Goal: Transaction & Acquisition: Book appointment/travel/reservation

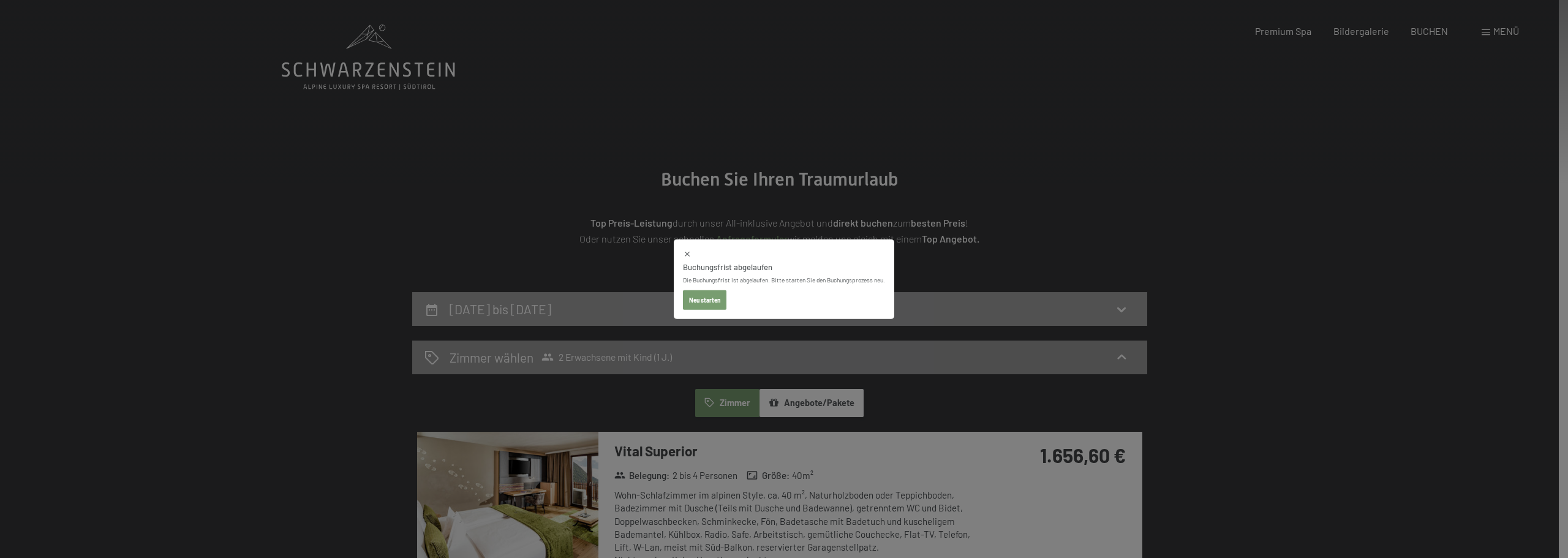
drag, startPoint x: 1192, startPoint y: 166, endPoint x: 760, endPoint y: 303, distance: 453.2
click at [1188, 168] on div "Buchungsfrist abgelaufen Die Buchungsfrist ist abgelaufen. Bitte starten Sie de…" at bounding box center [784, 279] width 1568 height 558
select select "[DATE]"
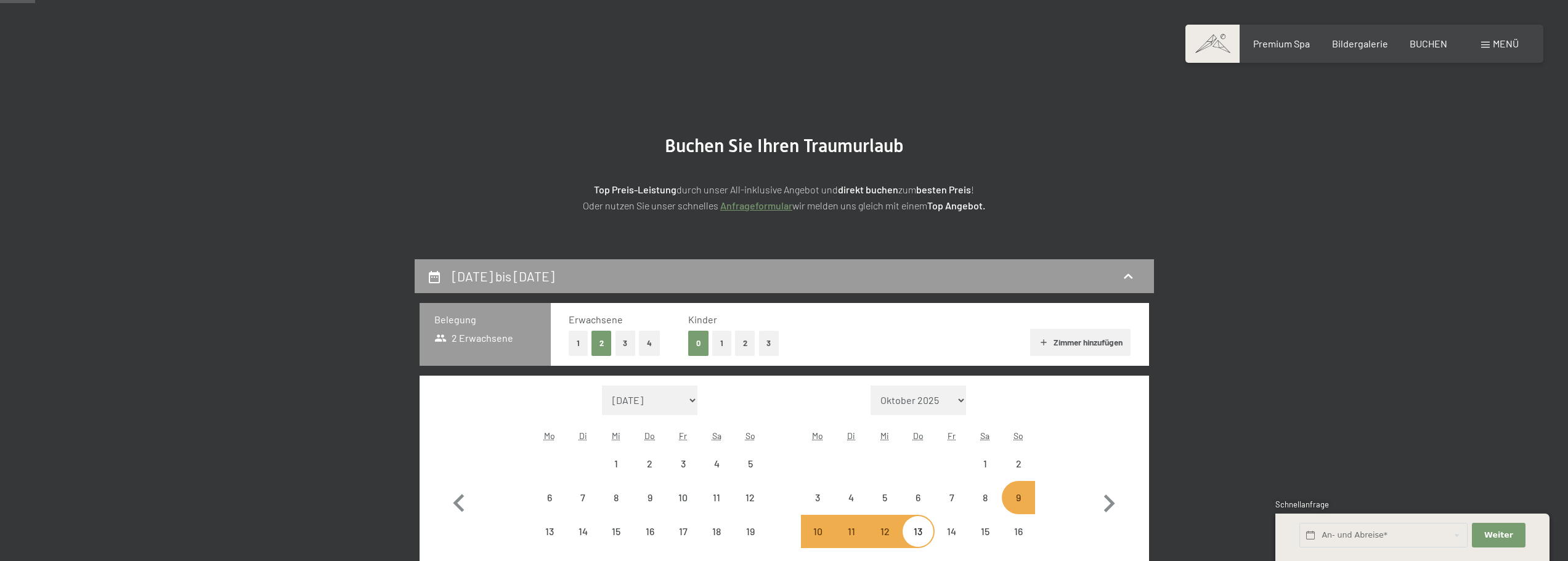
scroll to position [124, 0]
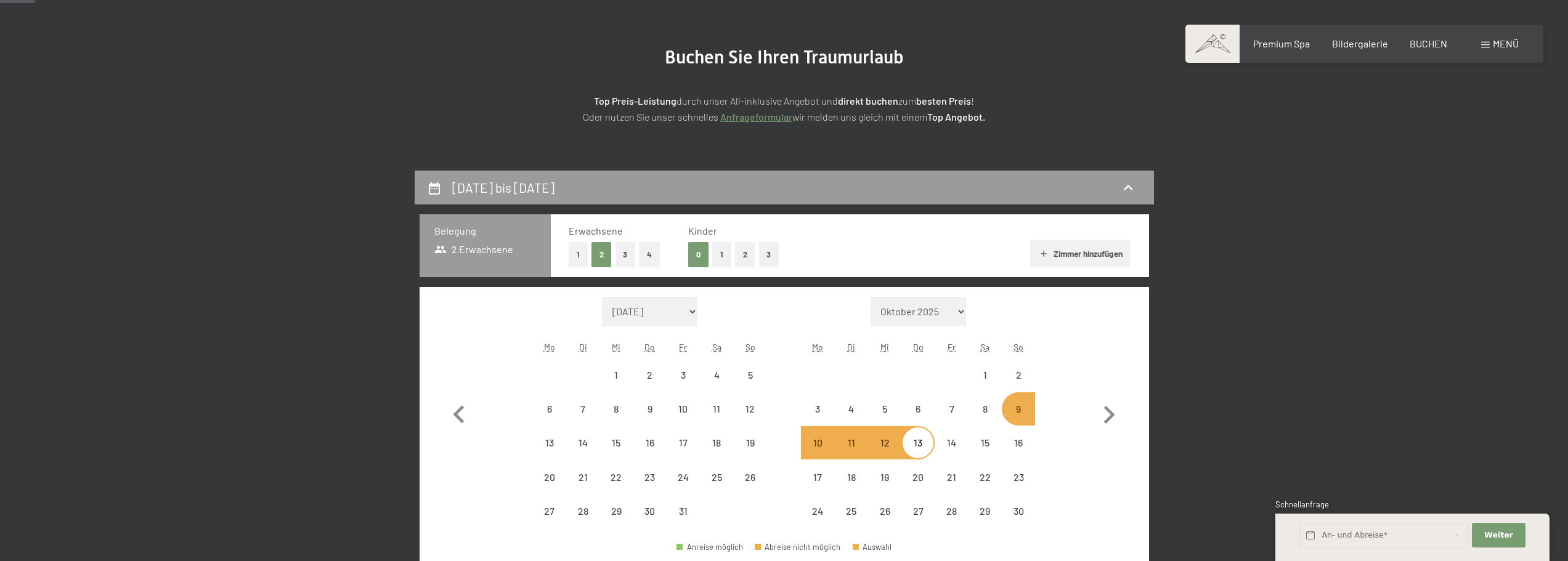
select select "[DATE]"
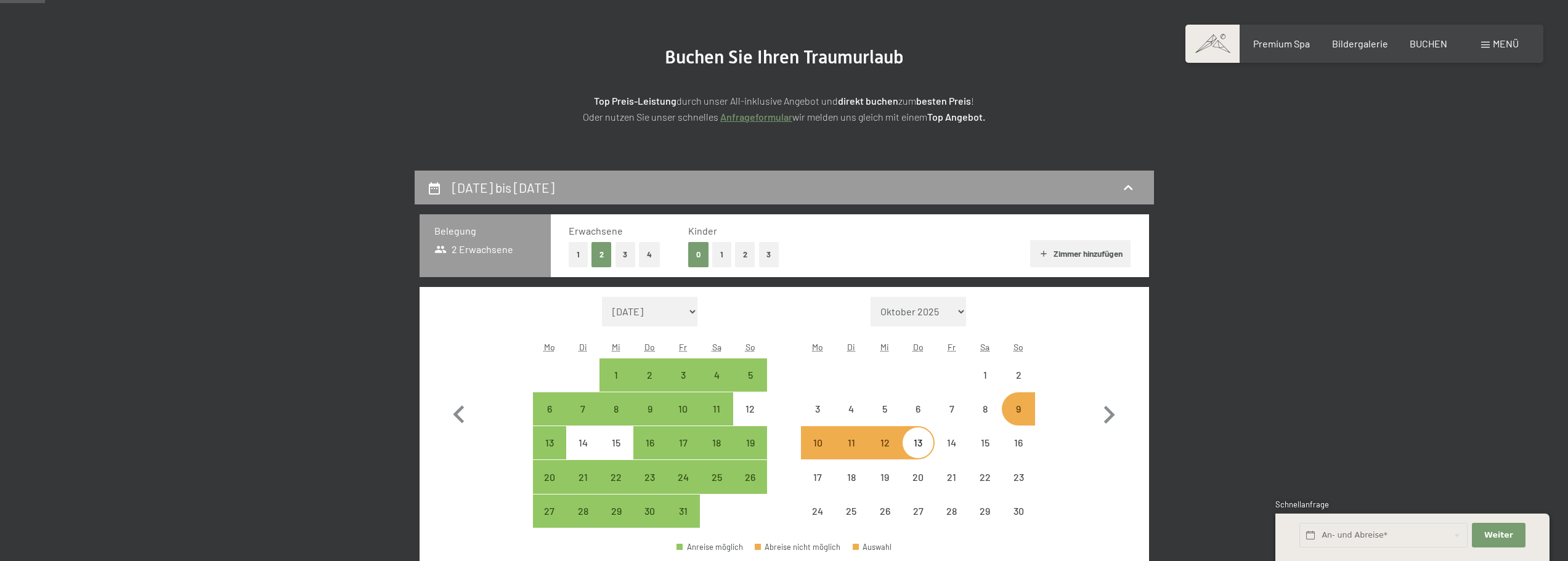
select select "[DATE]"
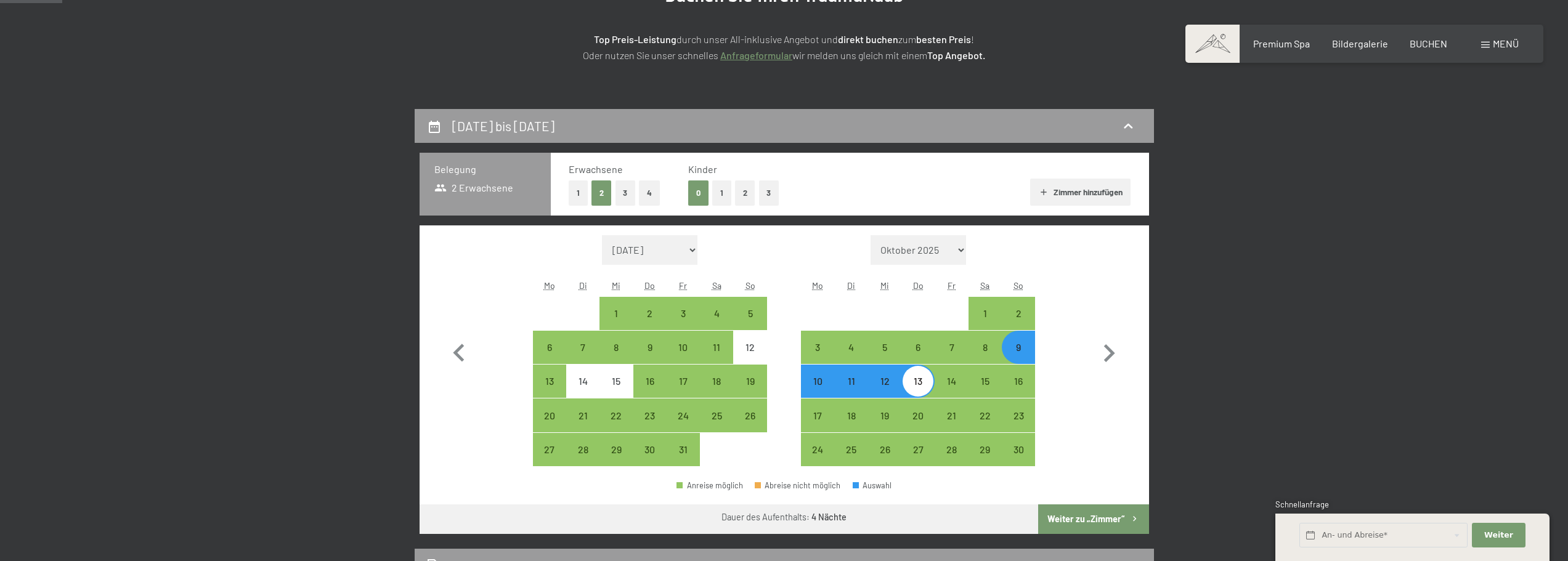
drag, startPoint x: 1075, startPoint y: 511, endPoint x: 1131, endPoint y: 304, distance: 214.4
click at [1075, 510] on button "Weiter zu „Zimmer“" at bounding box center [1093, 519] width 110 height 29
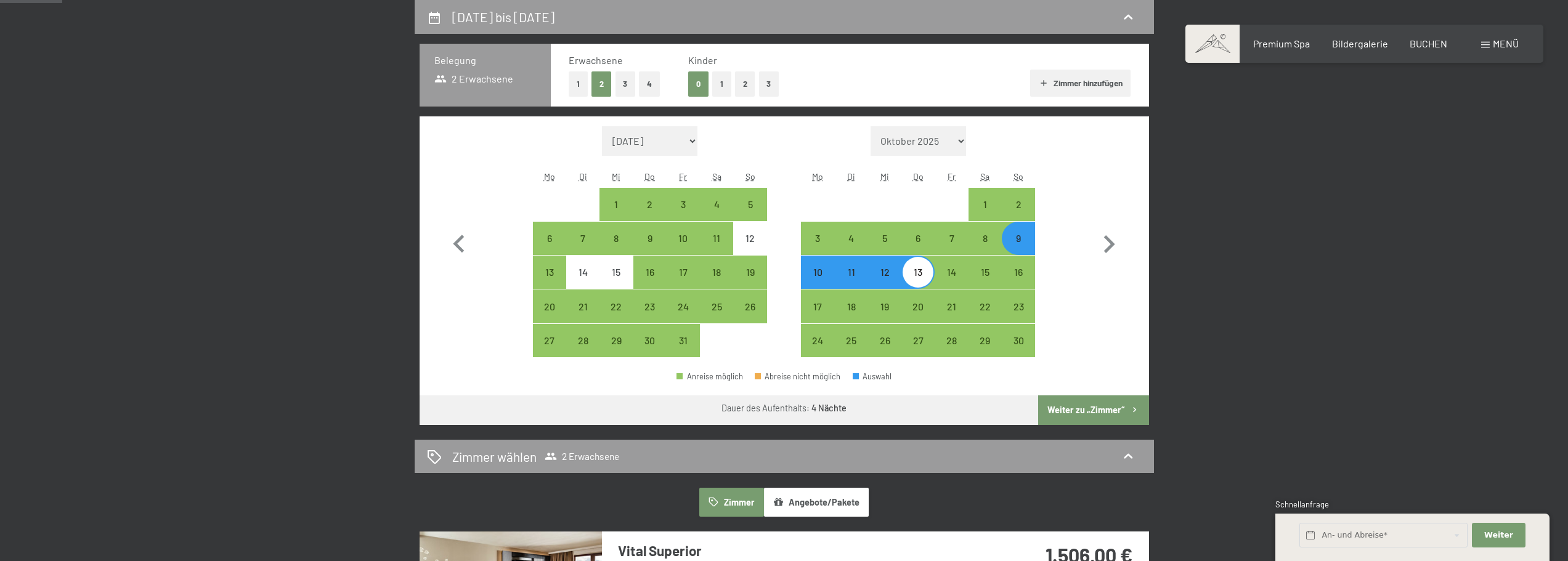
select select "[DATE]"
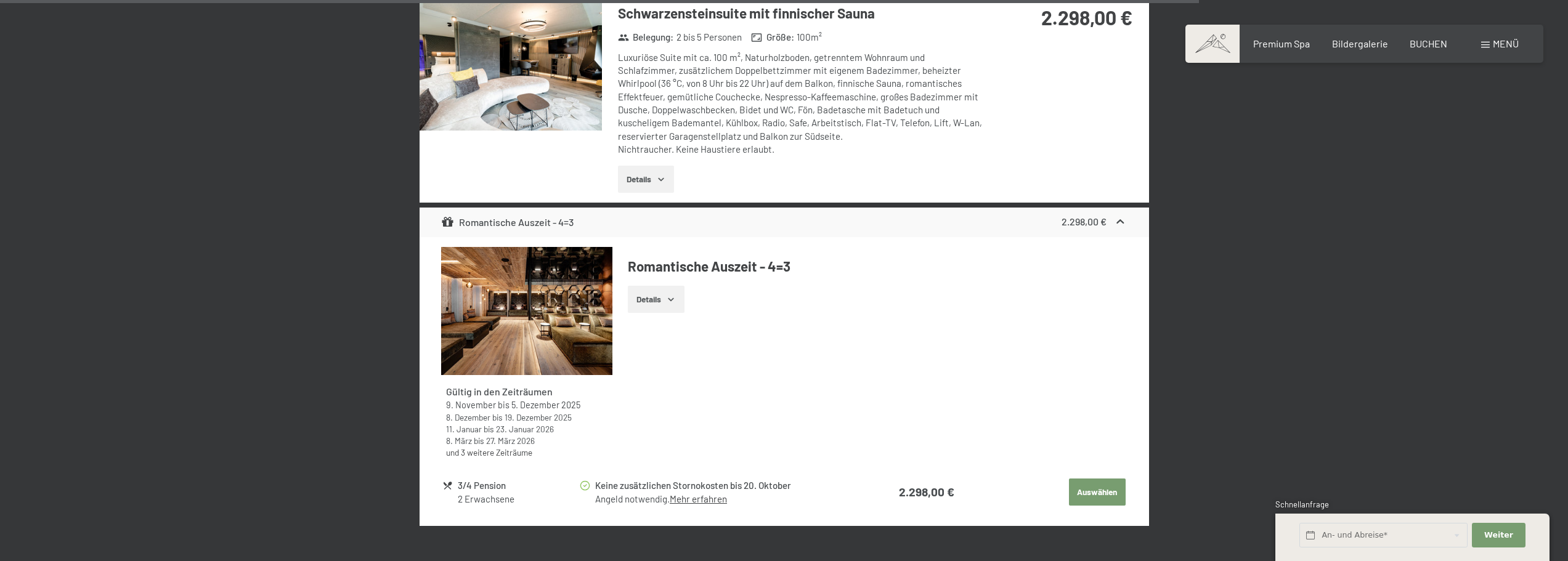
scroll to position [3255, 0]
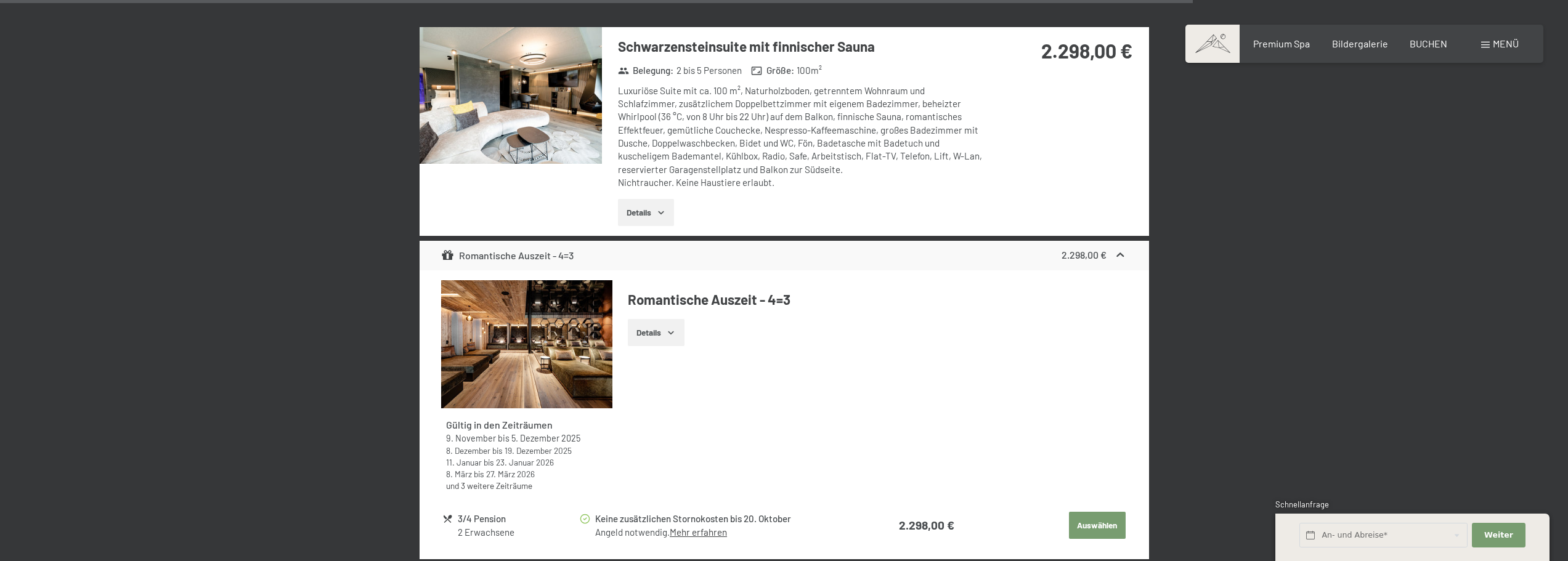
click at [920, 382] on div "Gültig in den Zeiträumen [DATE] bis [DATE] [DATE] bis [DATE] [DATE] bis [DATE] …" at bounding box center [784, 391] width 686 height 221
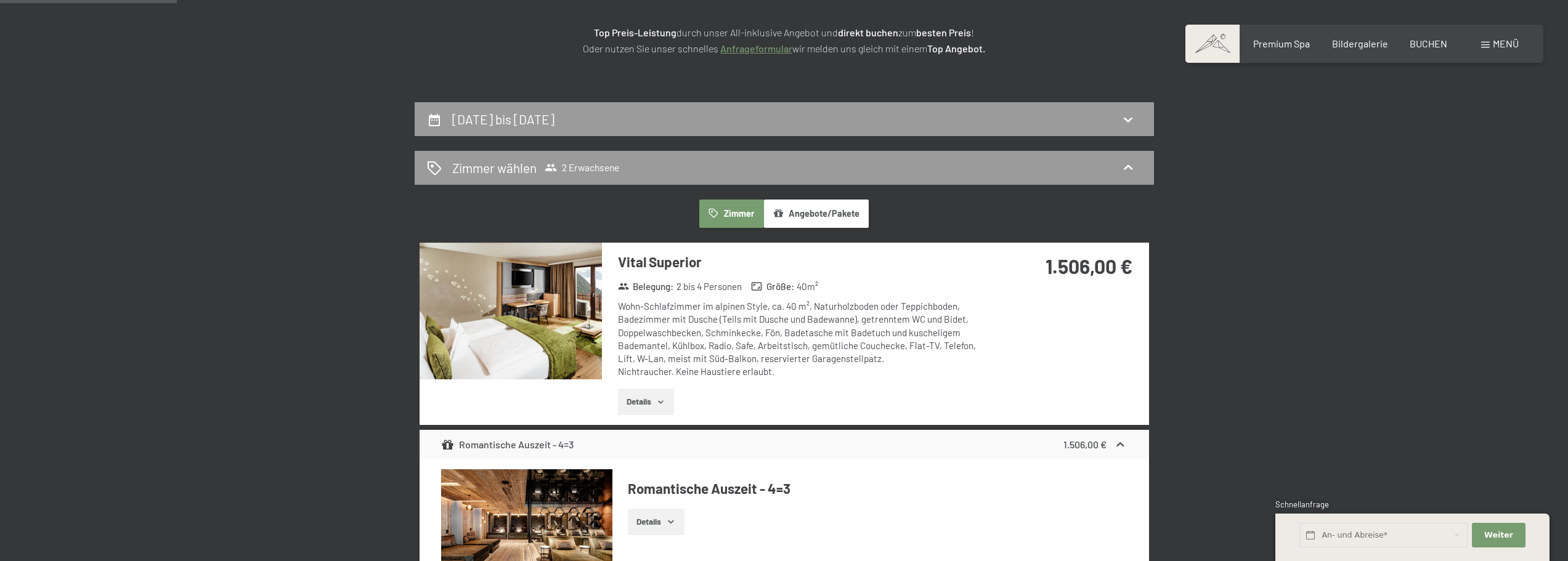
scroll to position [0, 0]
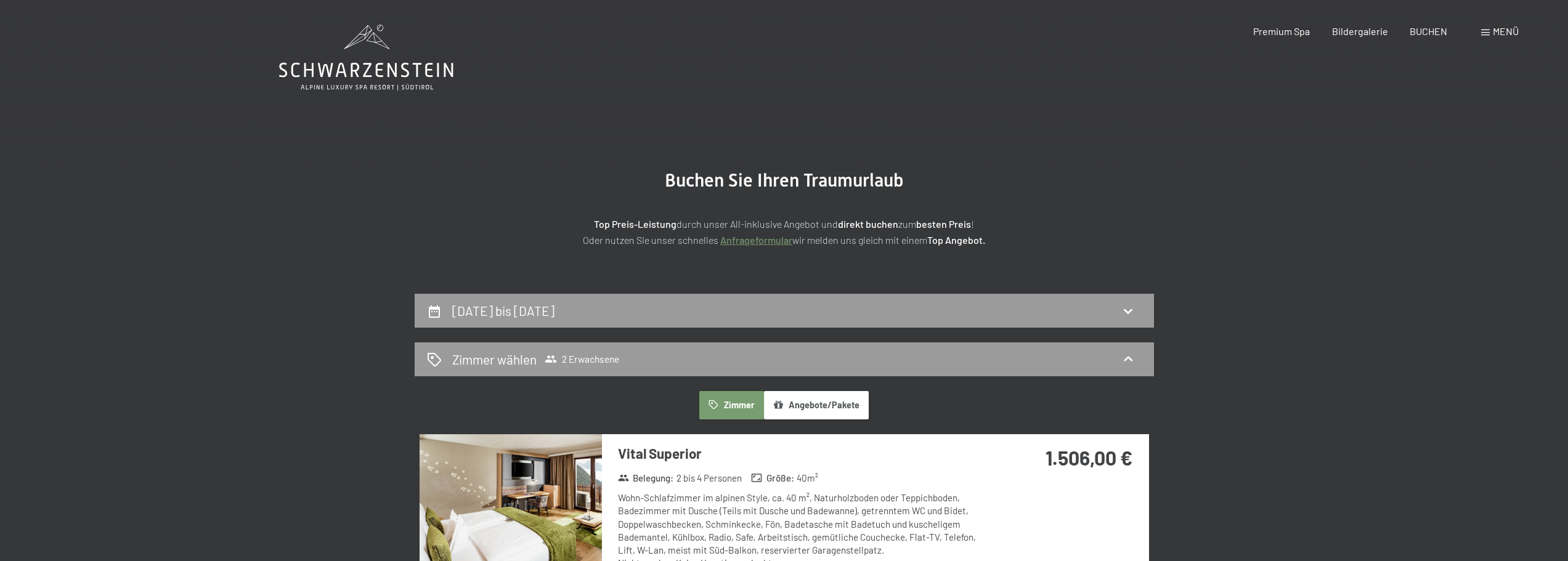
click at [1287, 241] on section "Buchen Sie Ihren Traumurlaub Top Preis-Leistung durch unser All-inklusive Angeb…" at bounding box center [784, 209] width 1568 height 171
drag, startPoint x: 1290, startPoint y: 86, endPoint x: 1334, endPoint y: 60, distance: 51.1
click at [1400, 269] on section "Buchen Sie Ihren Traumurlaub Top Preis-Leistung durch unser All-inklusive Angeb…" at bounding box center [784, 209] width 1568 height 171
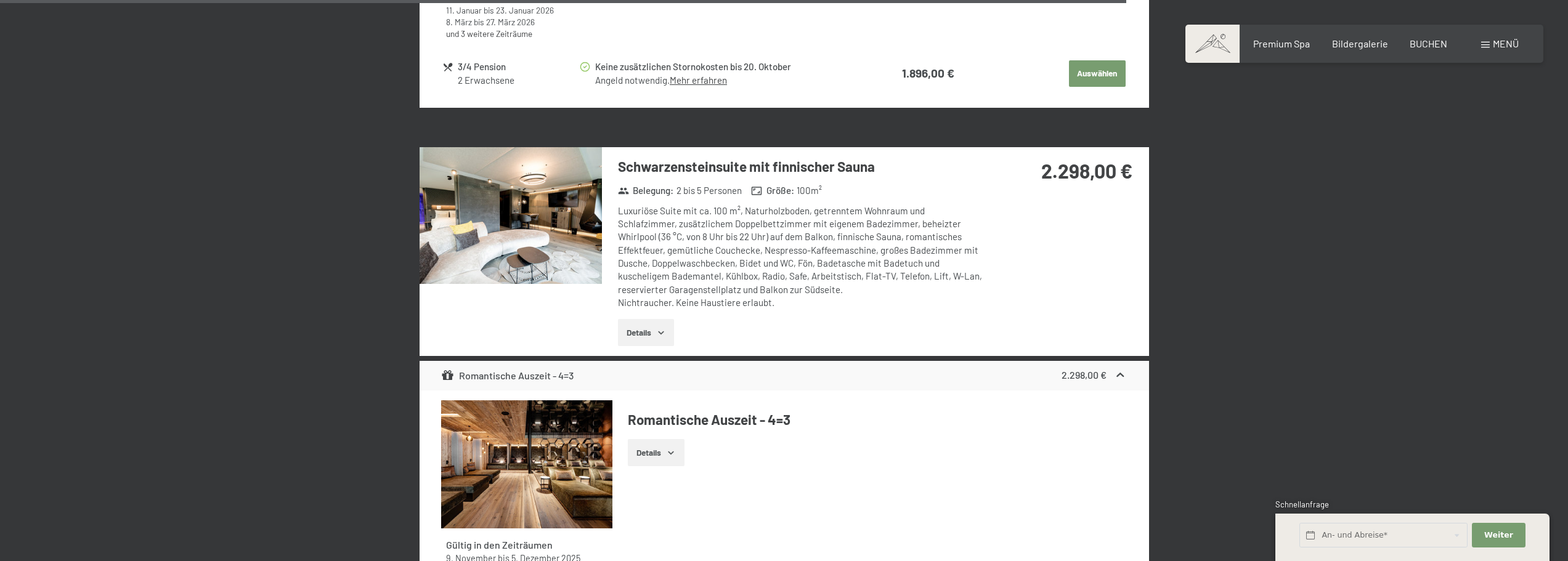
scroll to position [3107, 0]
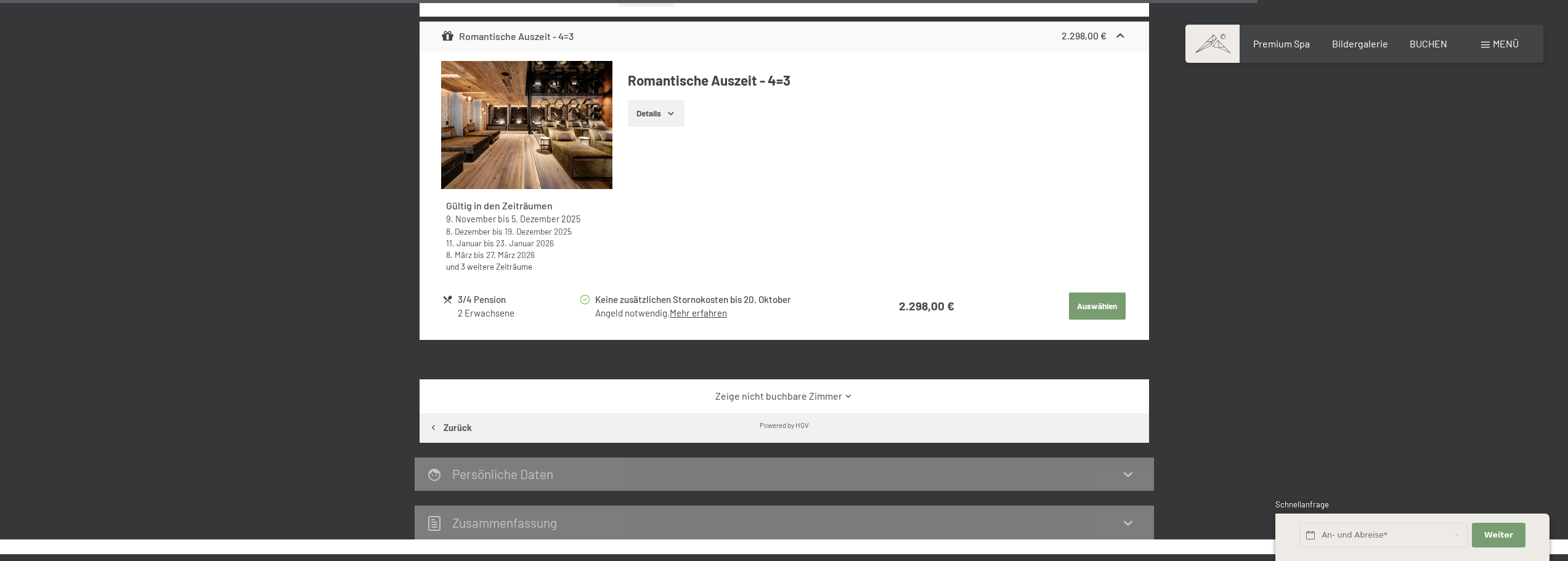
scroll to position [2984, 0]
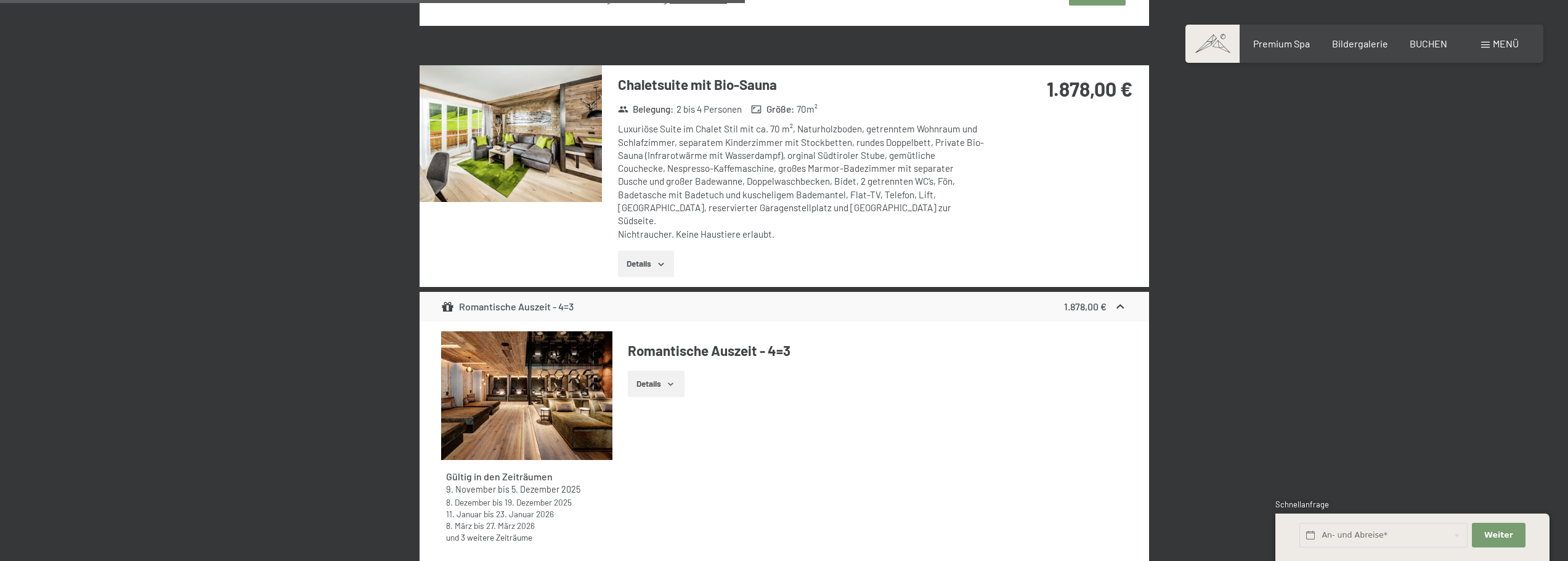
click at [436, 200] on img at bounding box center [510, 134] width 182 height 137
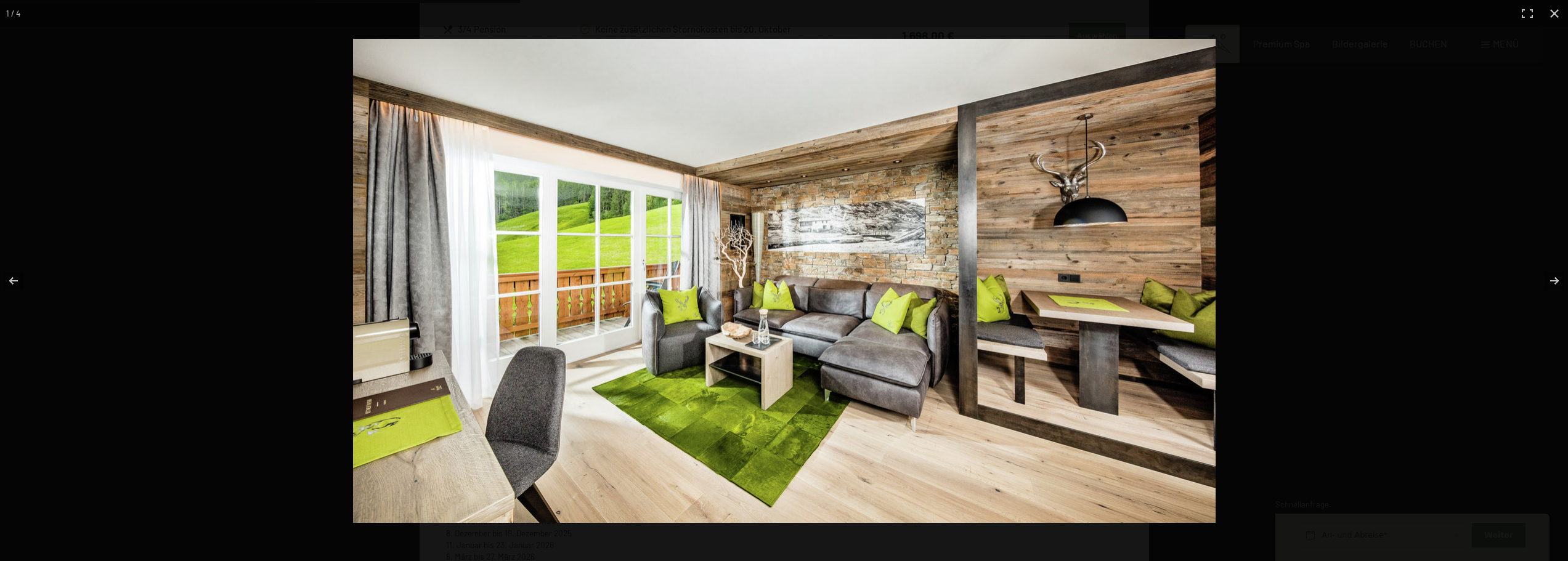
scroll to position [1382, 0]
click at [1552, 8] on button "button" at bounding box center [1555, 13] width 27 height 27
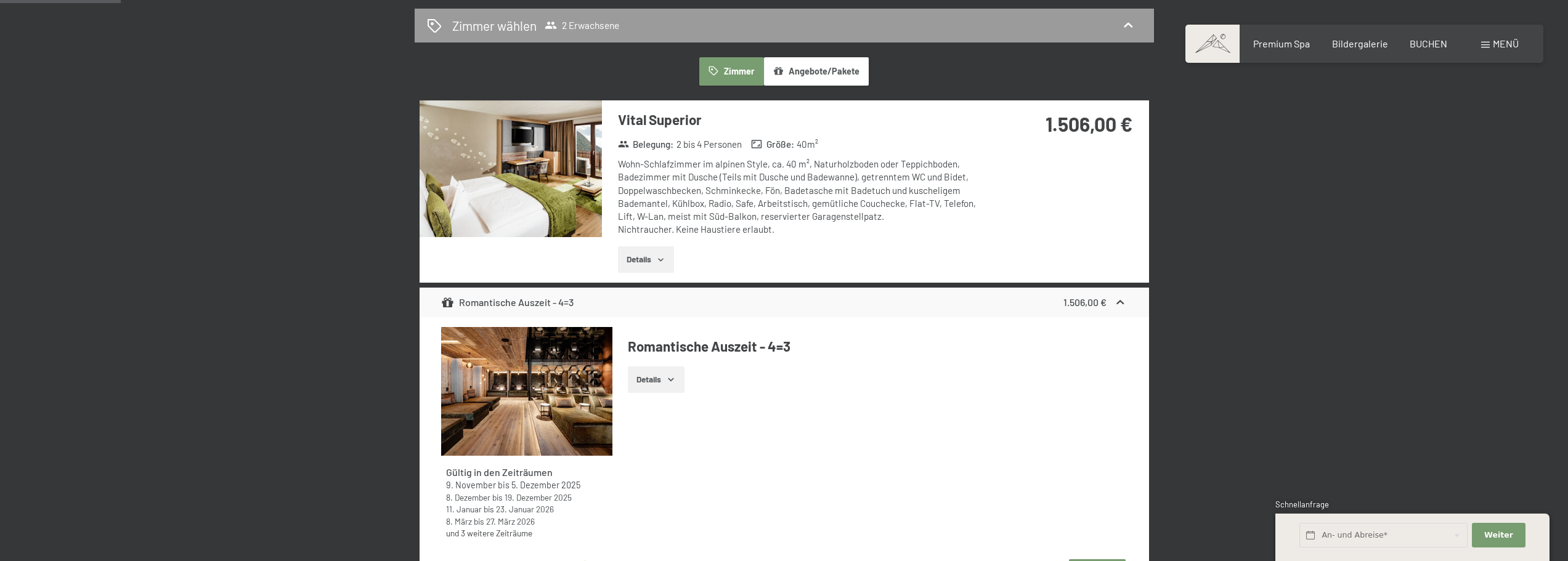
scroll to position [0, 0]
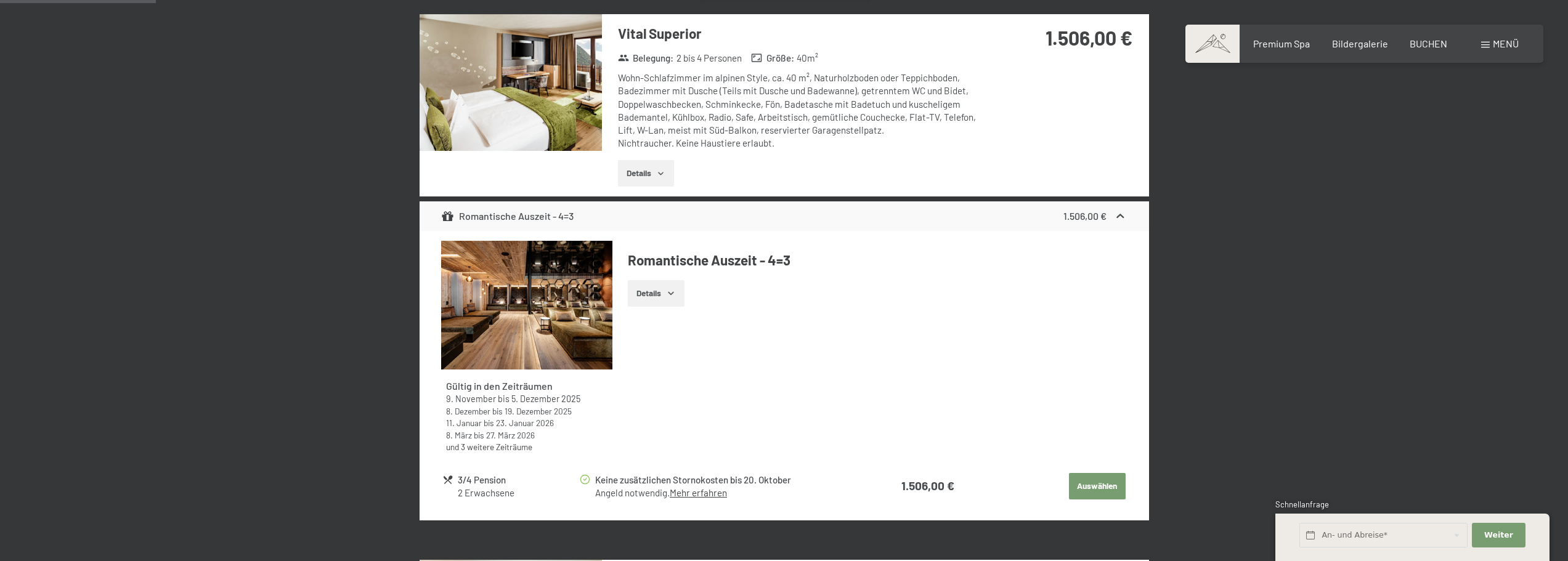
scroll to position [431, 0]
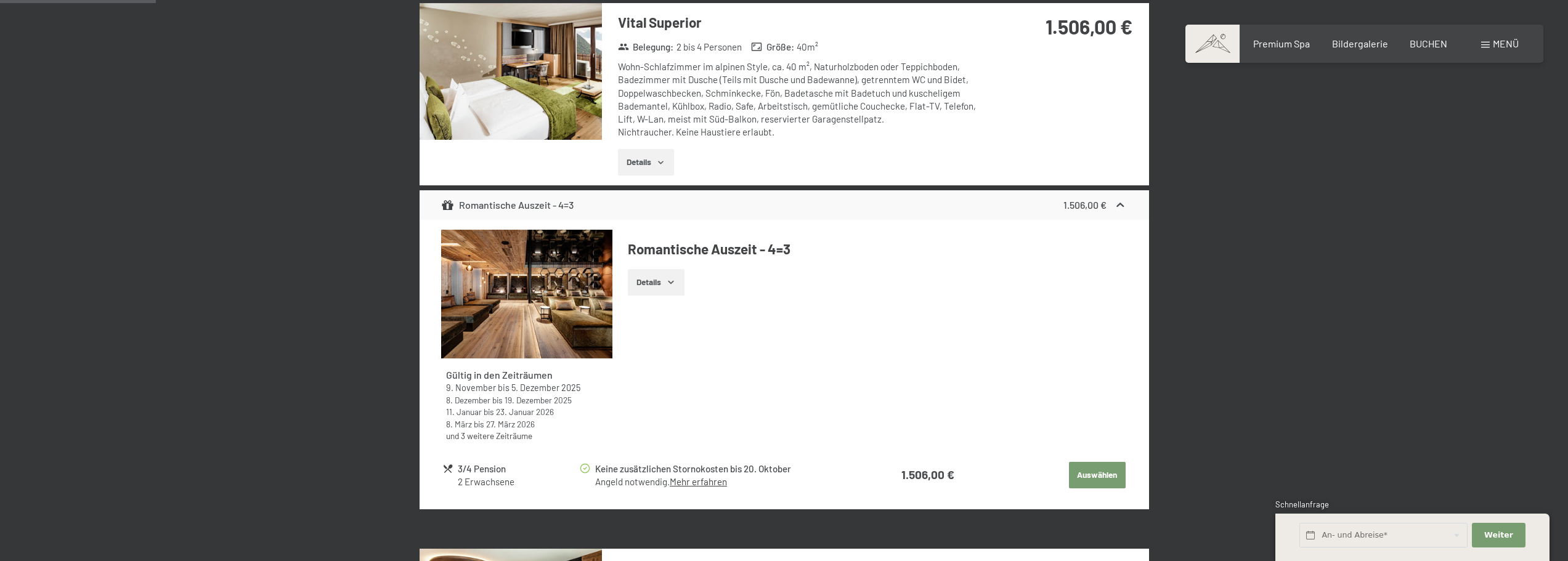
click at [652, 282] on button "Details" at bounding box center [656, 283] width 56 height 27
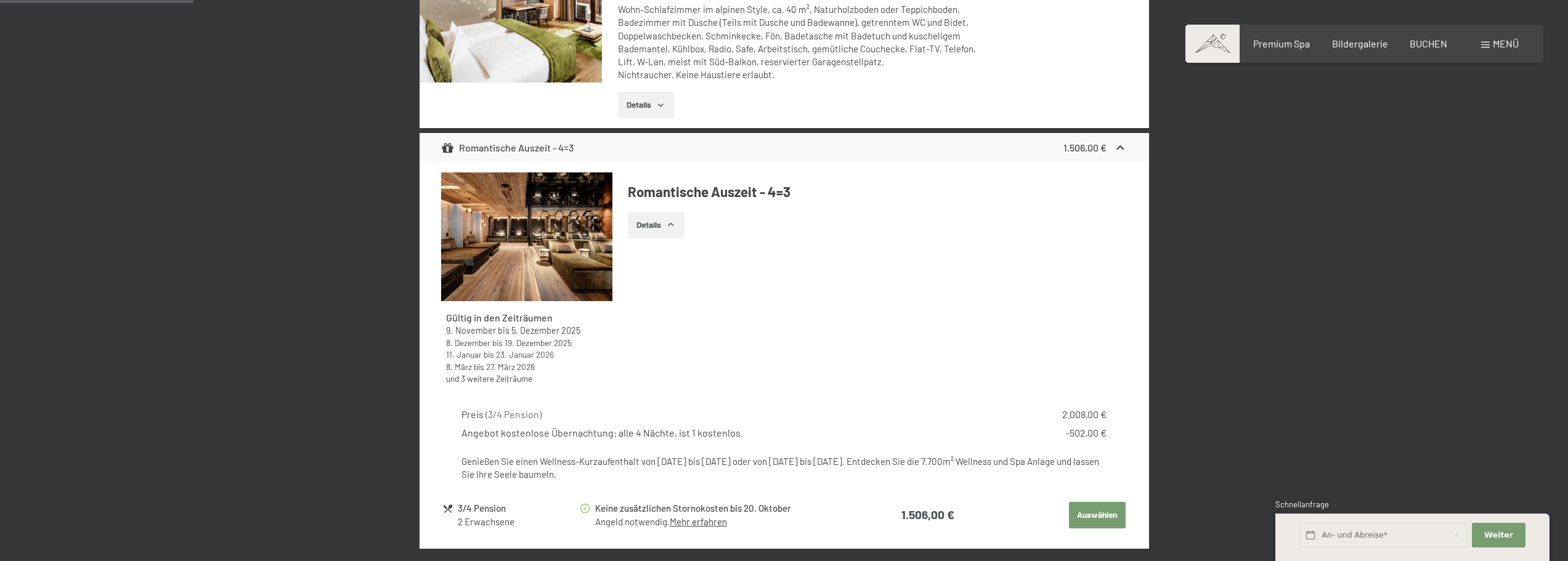
scroll to position [555, 0]
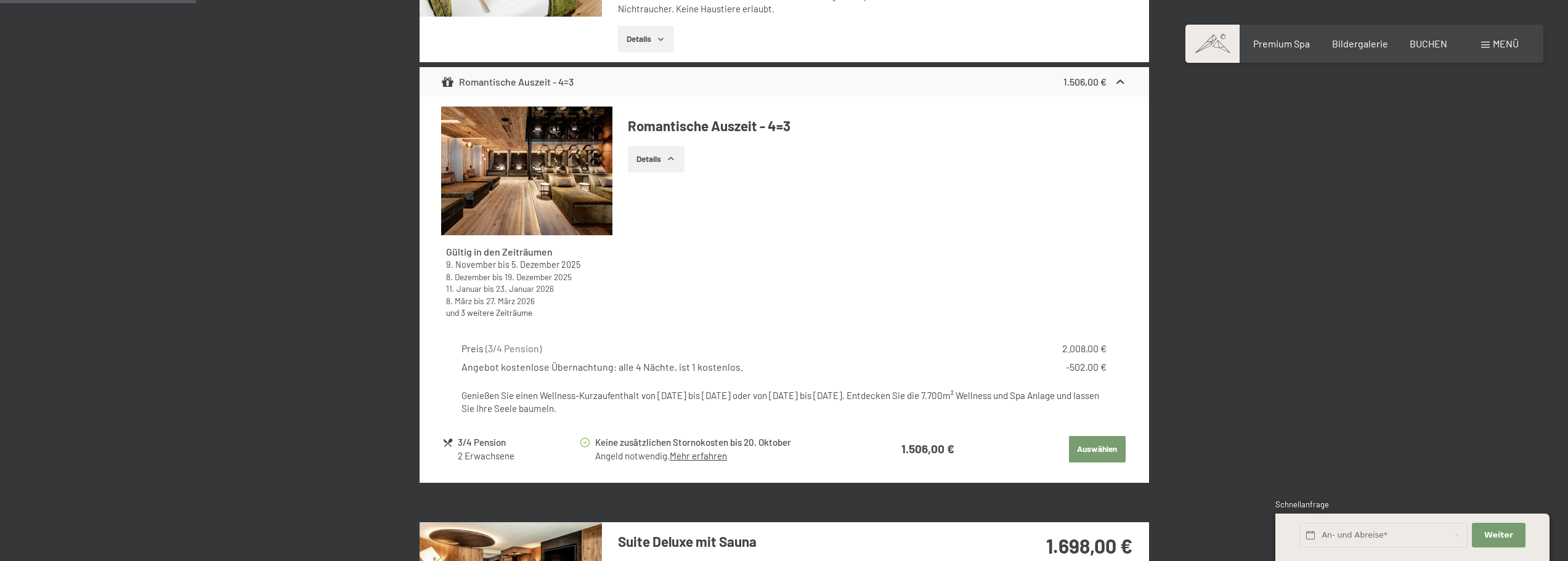
click at [890, 301] on div "Gültig in den Zeiträumen [DATE] bis [DATE] [DATE] bis [DATE] [DATE] bis [DATE] …" at bounding box center [784, 217] width 686 height 221
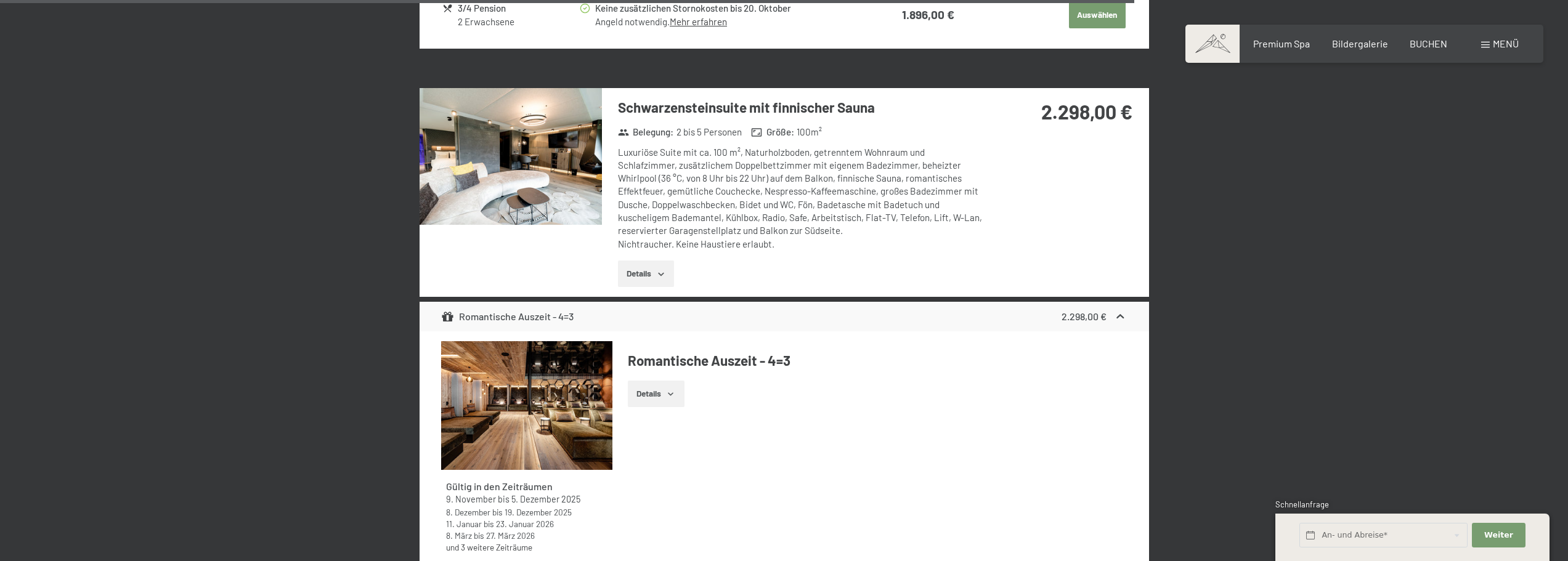
scroll to position [3391, 0]
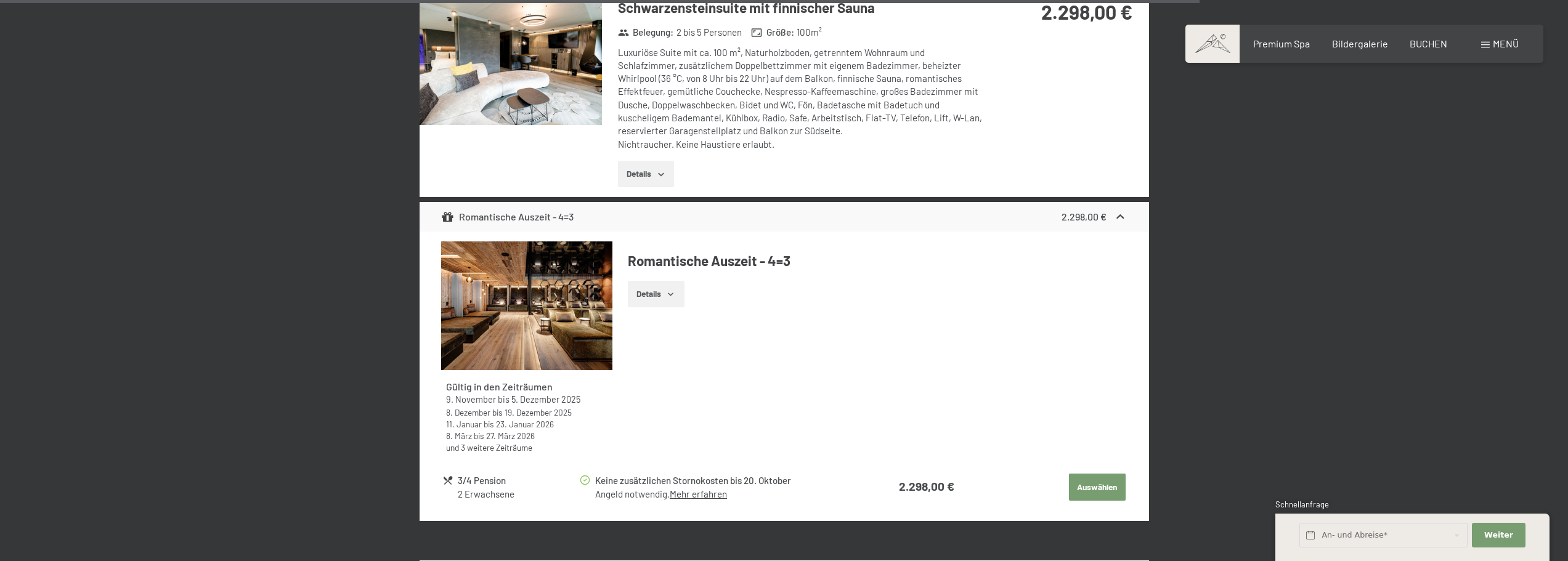
drag, startPoint x: 680, startPoint y: 37, endPoint x: 959, endPoint y: 70, distance: 280.9
click at [959, 70] on div "Schwarzensteinsuite mit finnischer Sauna Belegung : 2 bis 5 Personen Größe : 10…" at bounding box center [793, 92] width 383 height 209
click at [1077, 474] on button "Auswählen" at bounding box center [1097, 487] width 57 height 27
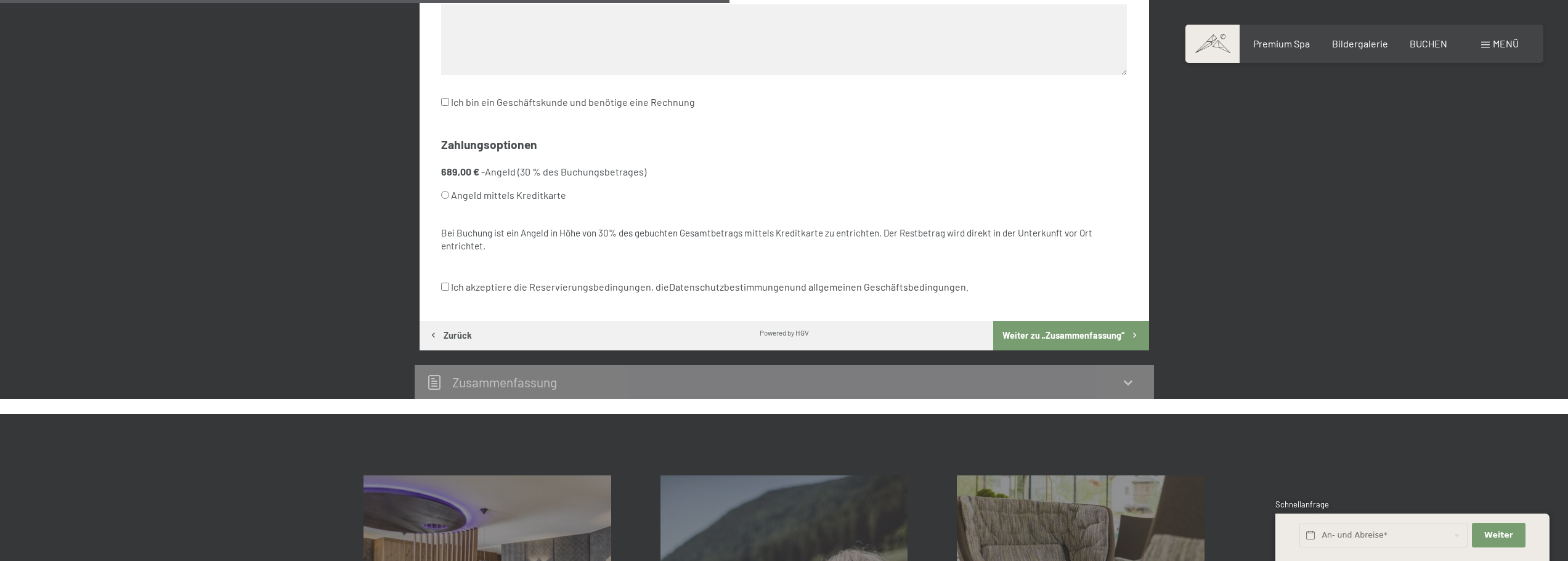
scroll to position [725, 0]
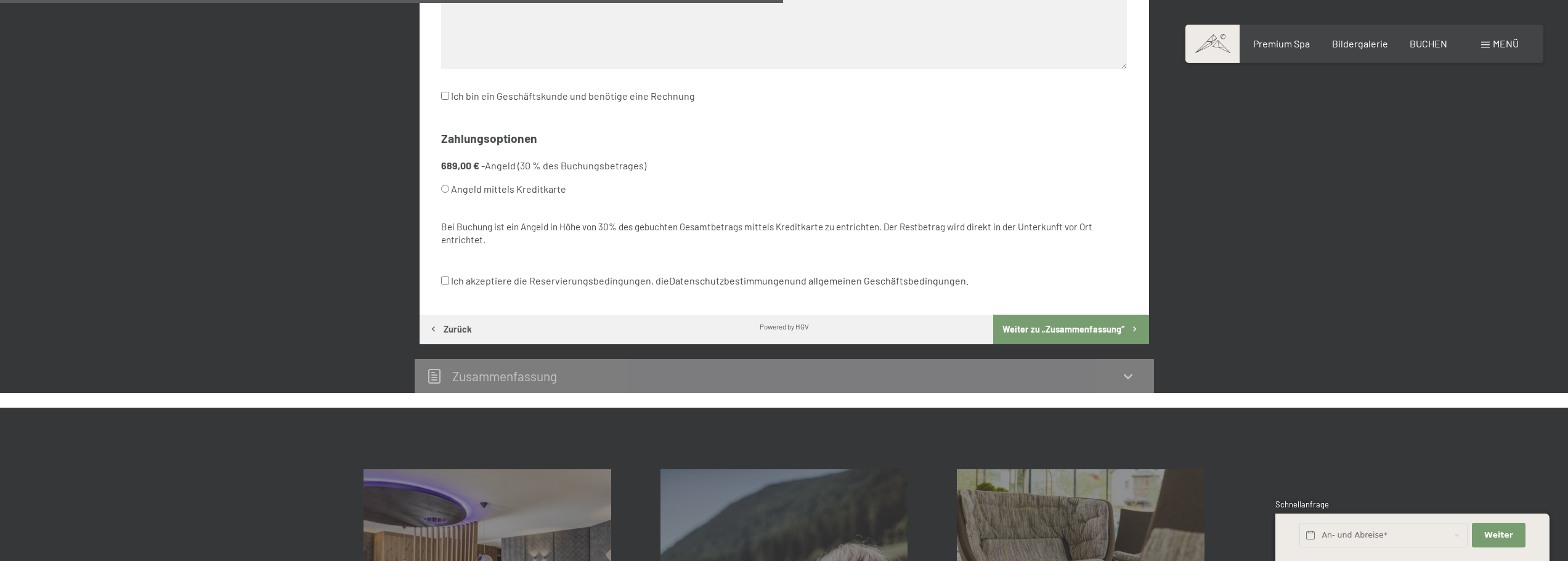
drag, startPoint x: 522, startPoint y: 238, endPoint x: 899, endPoint y: 241, distance: 377.0
click at [899, 241] on div "Bei Buchung ist ein Angeld in Höhe von 30% des gebuchten Gesamtbetrags mittels …" at bounding box center [784, 234] width 686 height 27
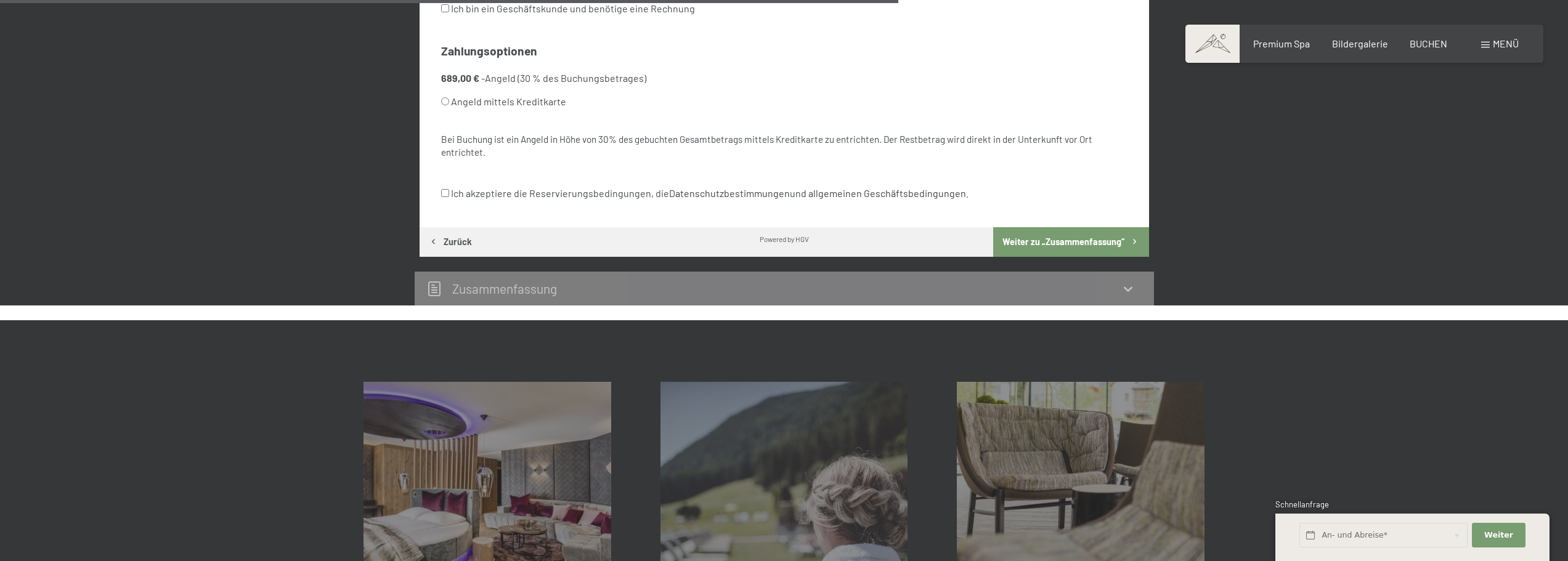
scroll to position [651, 0]
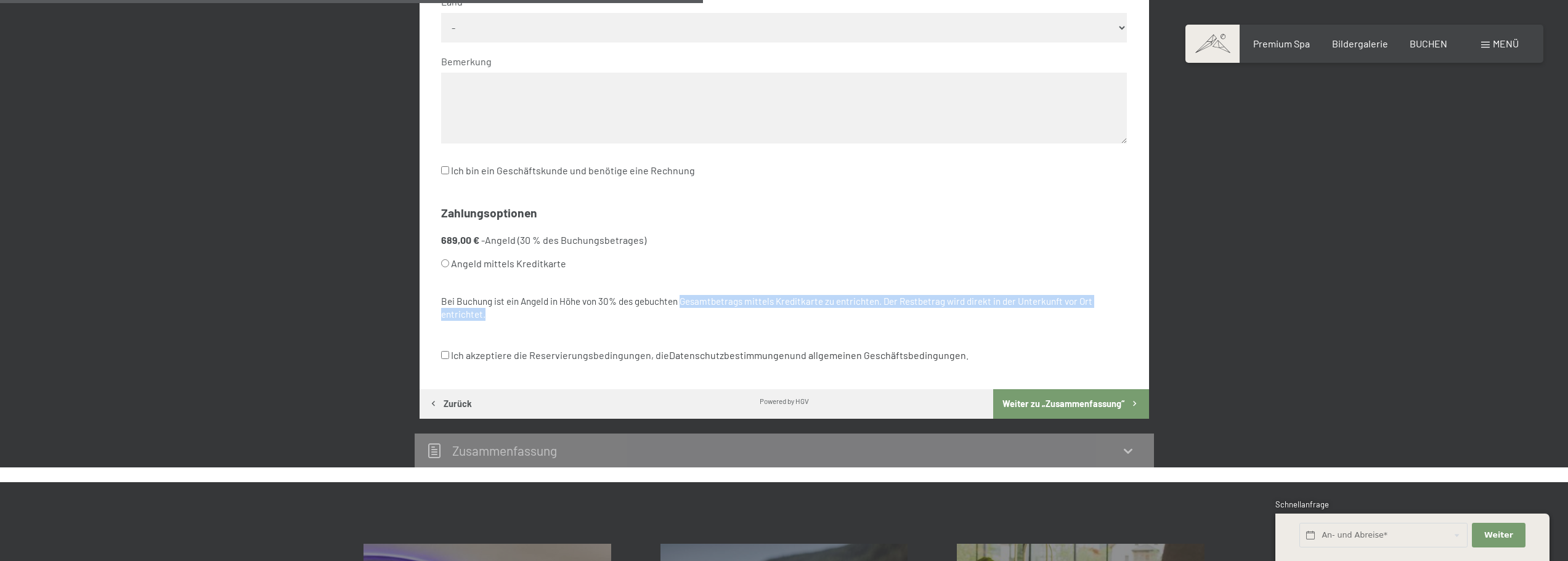
drag, startPoint x: 623, startPoint y: 302, endPoint x: 724, endPoint y: 304, distance: 101.0
click at [685, 305] on div "Bei Buchung ist ein Angeld in Höhe von 30% des gebuchten Gesamtbetrags mittels …" at bounding box center [784, 308] width 686 height 27
click at [778, 316] on div "Bei Buchung ist ein Angeld in Höhe von 30% des gebuchten Gesamtbetrags mittels …" at bounding box center [784, 308] width 686 height 27
click at [341, 286] on div "[DATE] bis [DATE] Schwarzensteinsuite mit finnischer Sauna 2 Erwachsene 3/4 Pen…" at bounding box center [784, 55] width 934 height 824
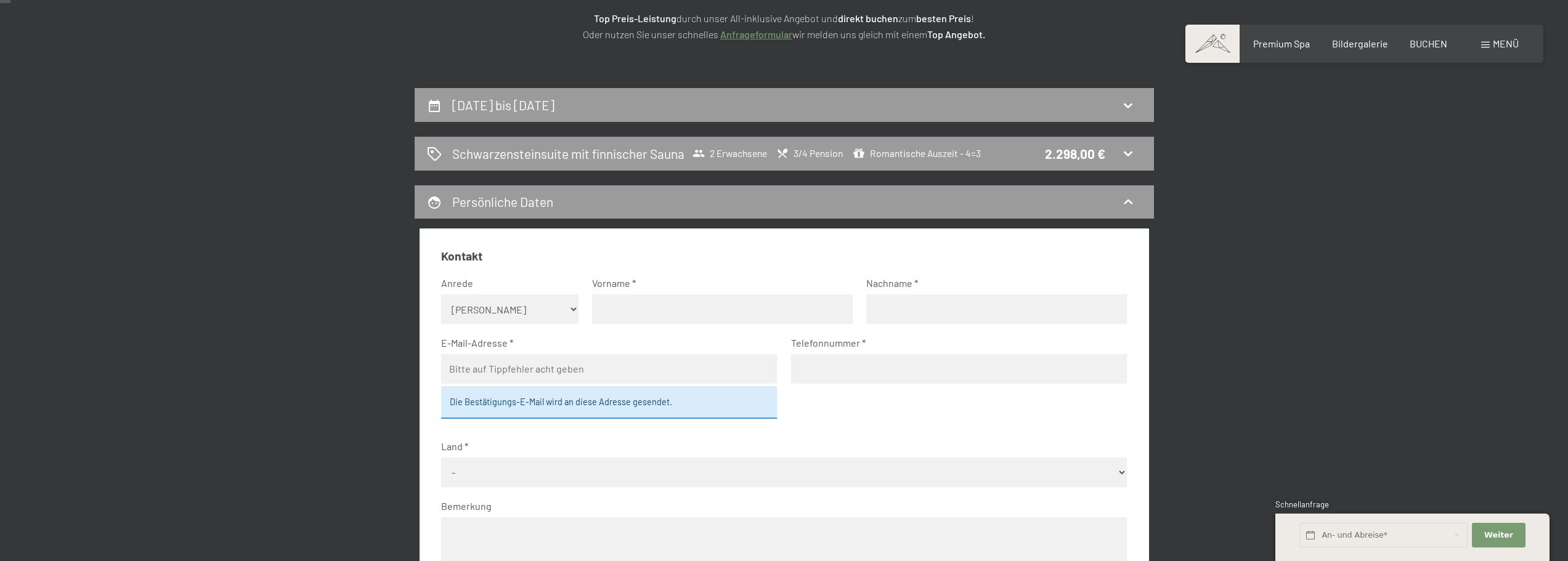
scroll to position [308, 0]
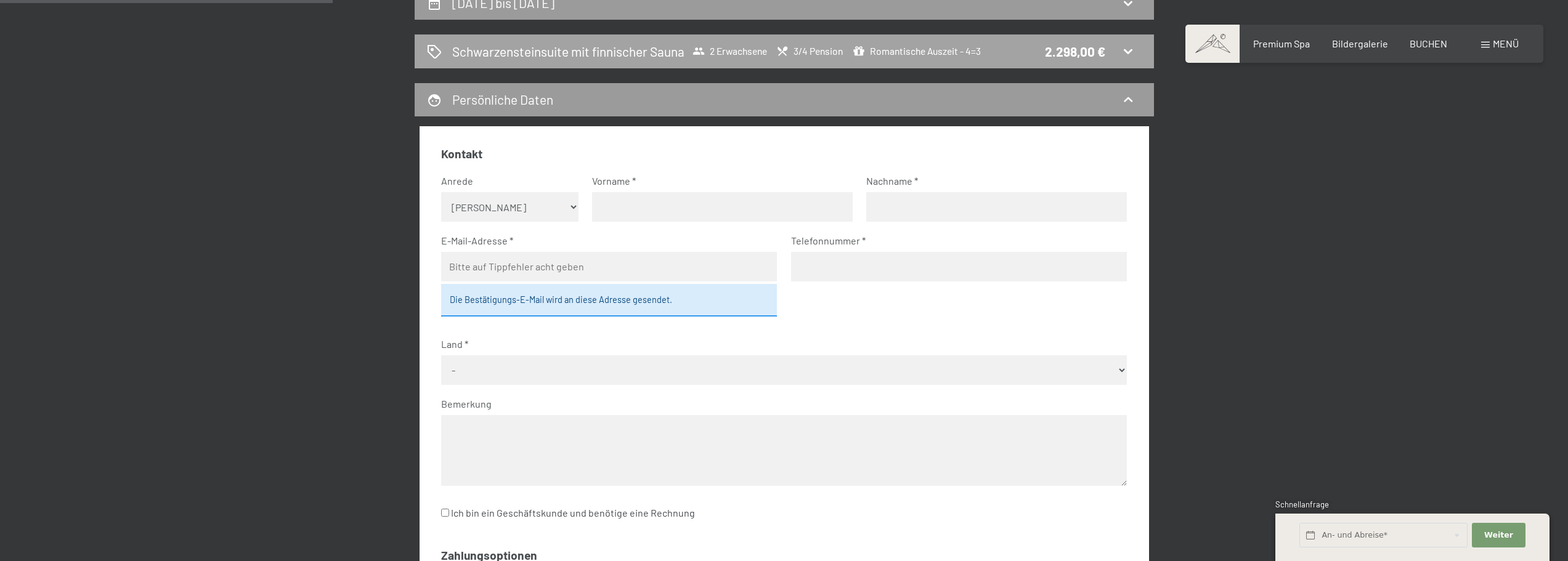
click at [1129, 51] on icon at bounding box center [1128, 51] width 15 height 15
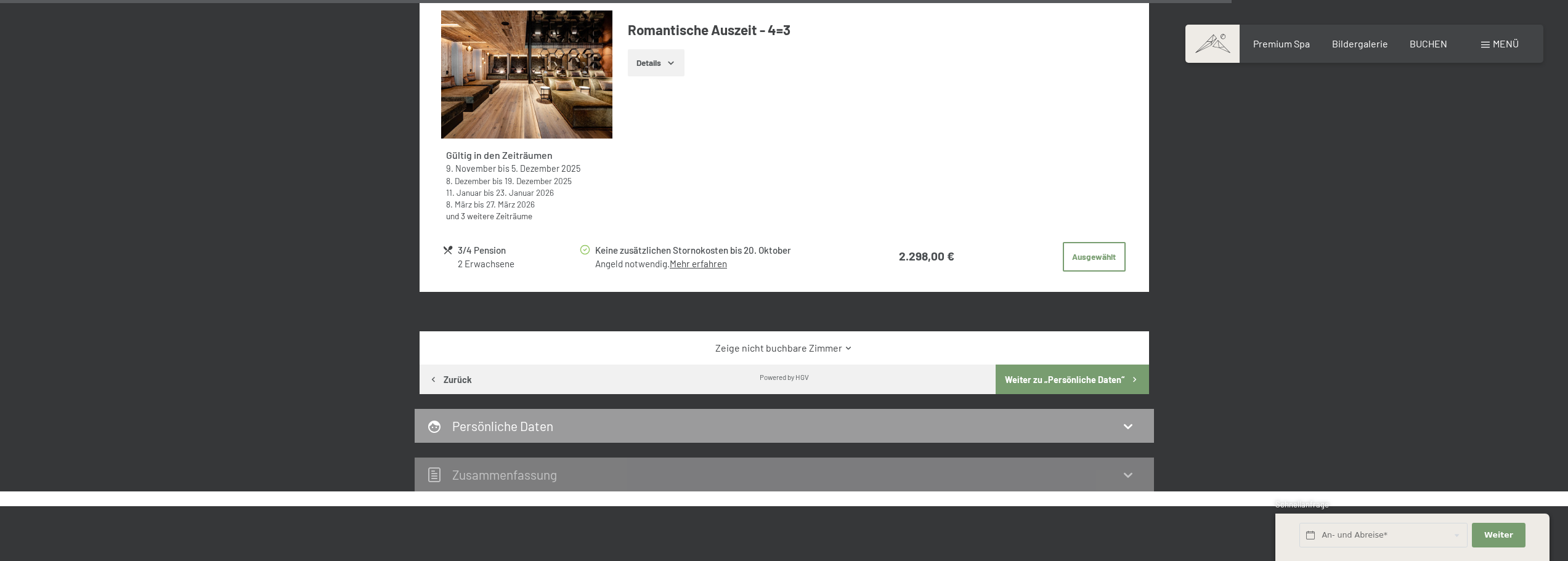
scroll to position [3408, 0]
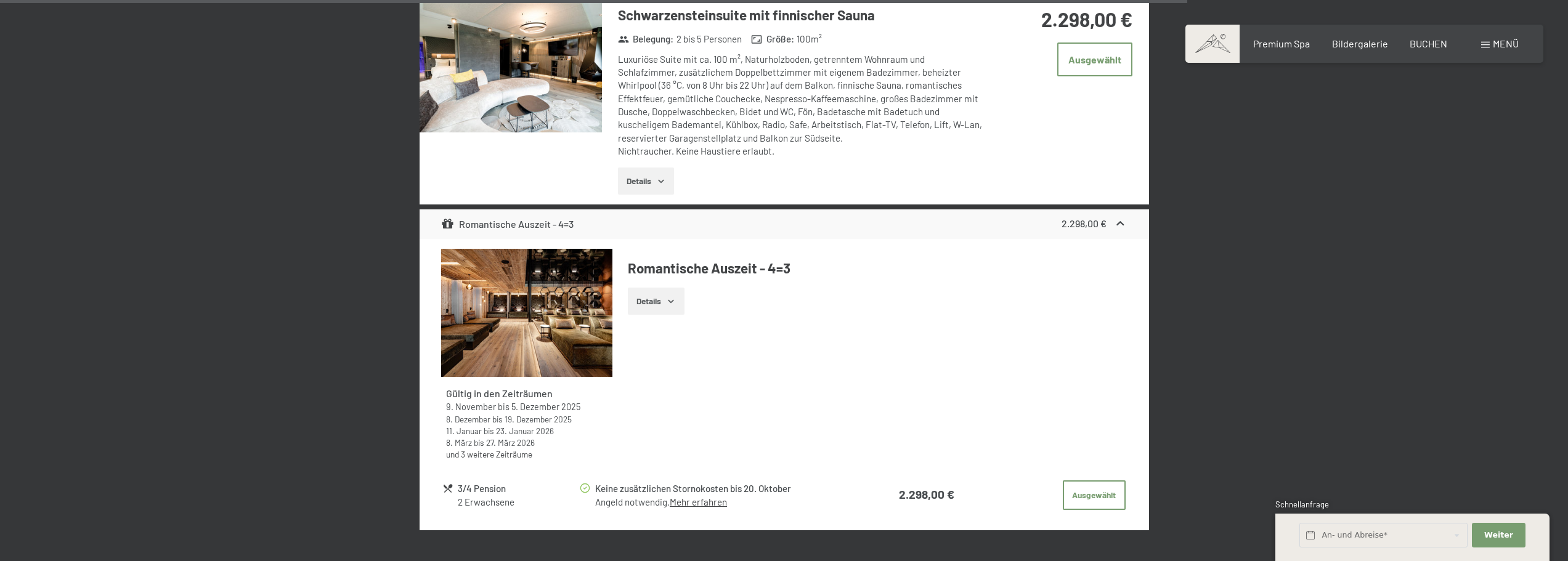
scroll to position [3284, 0]
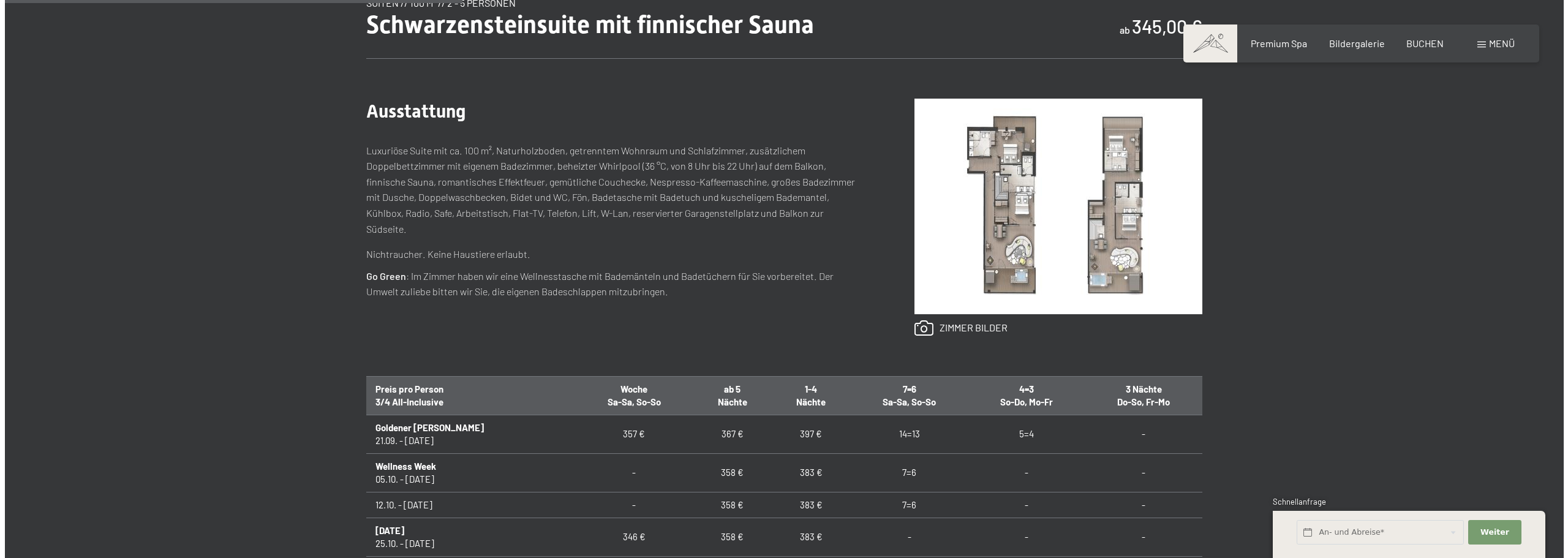
scroll to position [428, 0]
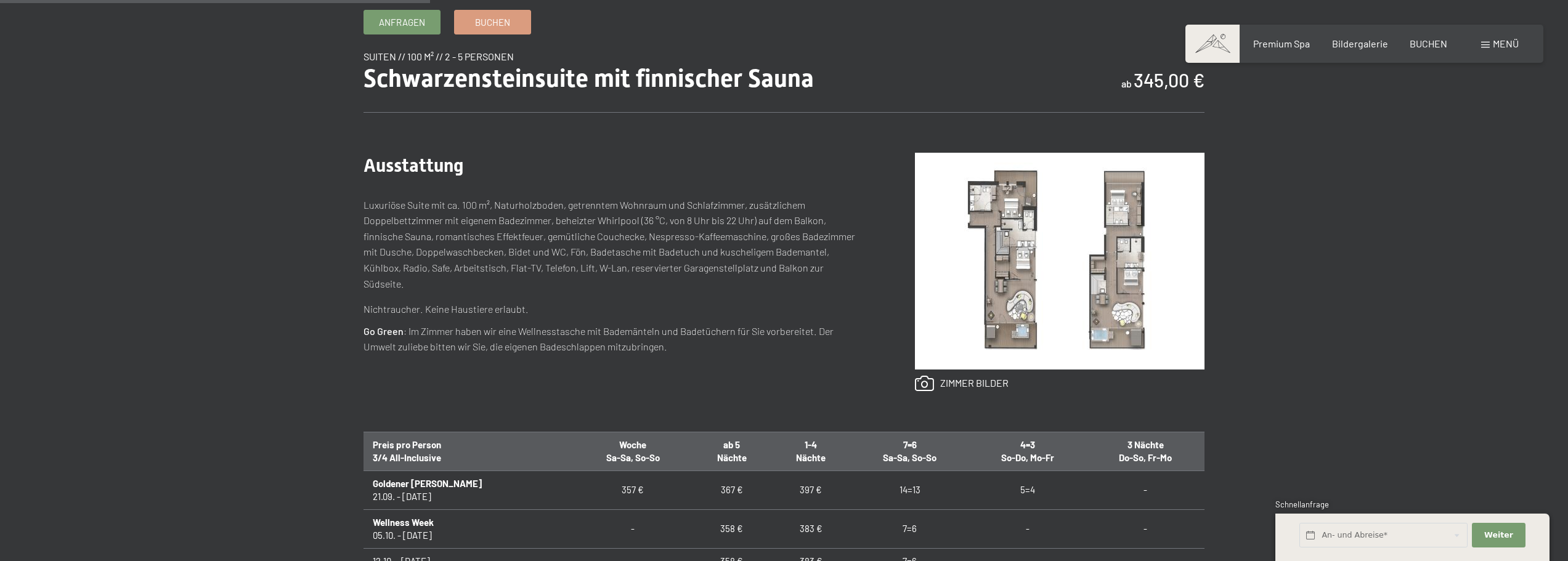
click at [1509, 44] on span "Menü" at bounding box center [1506, 43] width 26 height 12
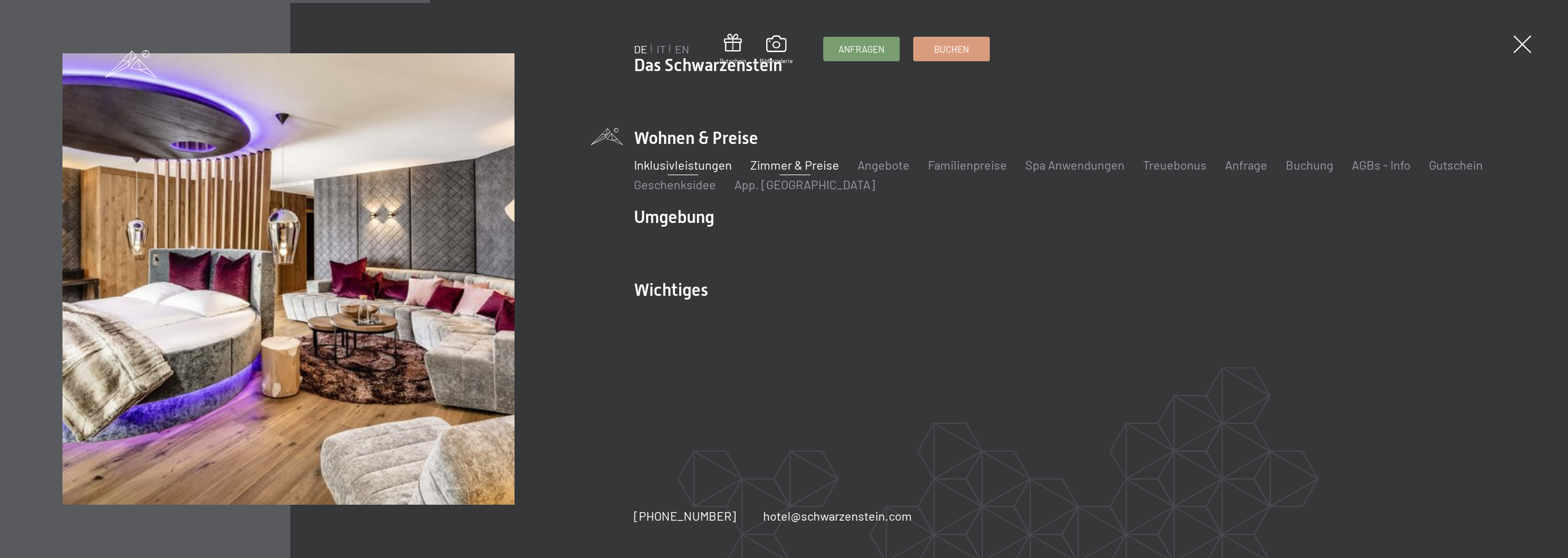
click at [646, 165] on link "Inklusivleistungen" at bounding box center [682, 164] width 98 height 15
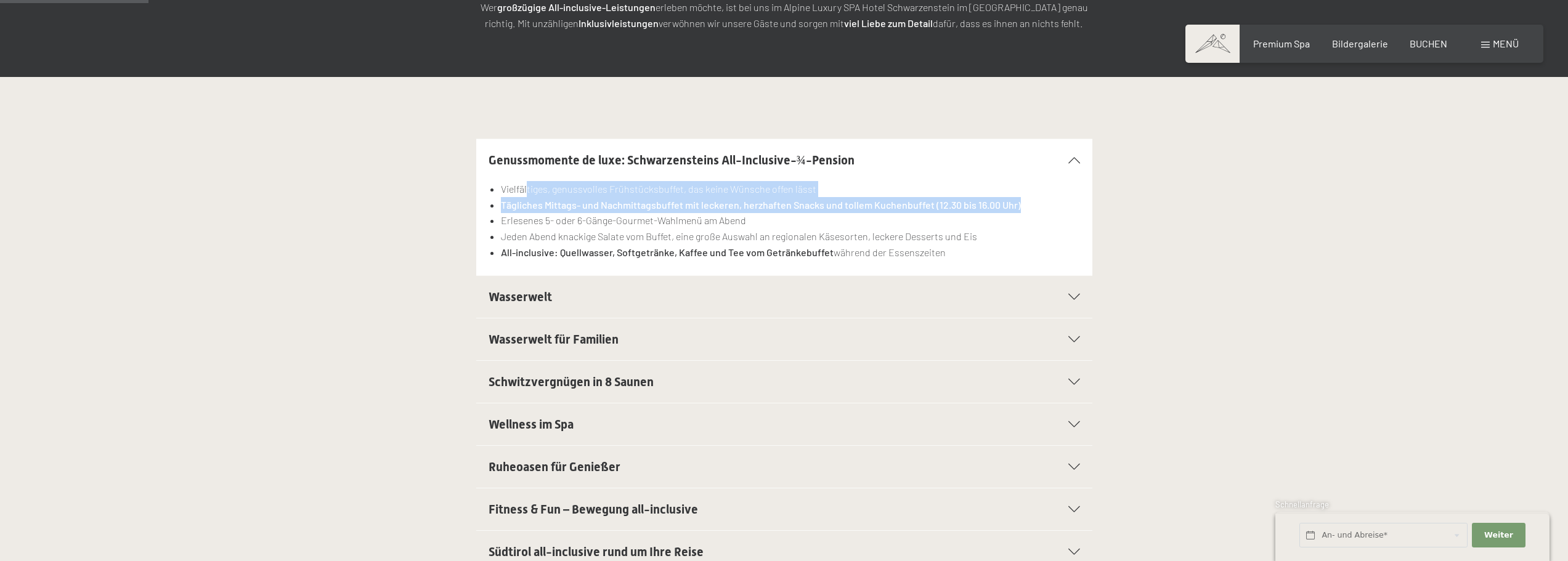
drag, startPoint x: 625, startPoint y: 170, endPoint x: 1019, endPoint y: 203, distance: 395.4
click at [1019, 203] on ul "Vielfältiges, genussvolles Frühstücksbuffet, das keine Wünsche offen lässt Tägl…" at bounding box center [784, 220] width 592 height 79
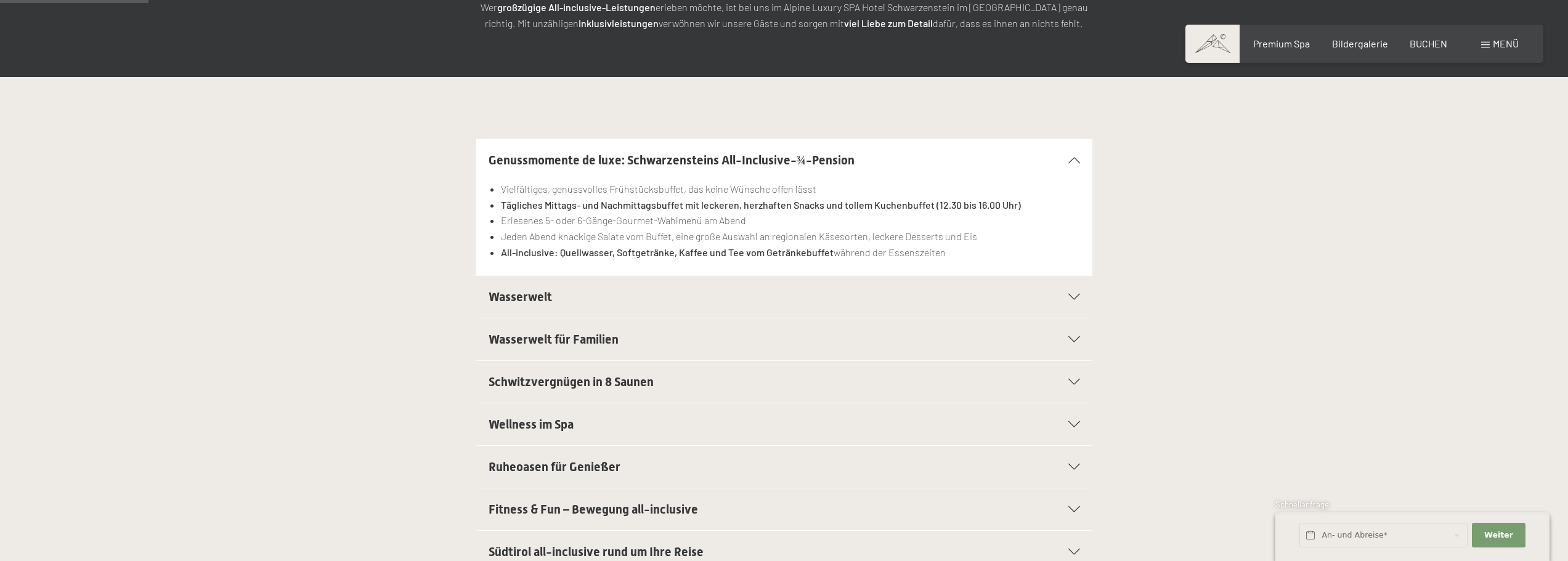
click at [475, 234] on div "Genussmomente de luxe: Schwarzensteins All-Inclusive-¾-Pension Vielfältiges, ge…" at bounding box center [784, 207] width 841 height 137
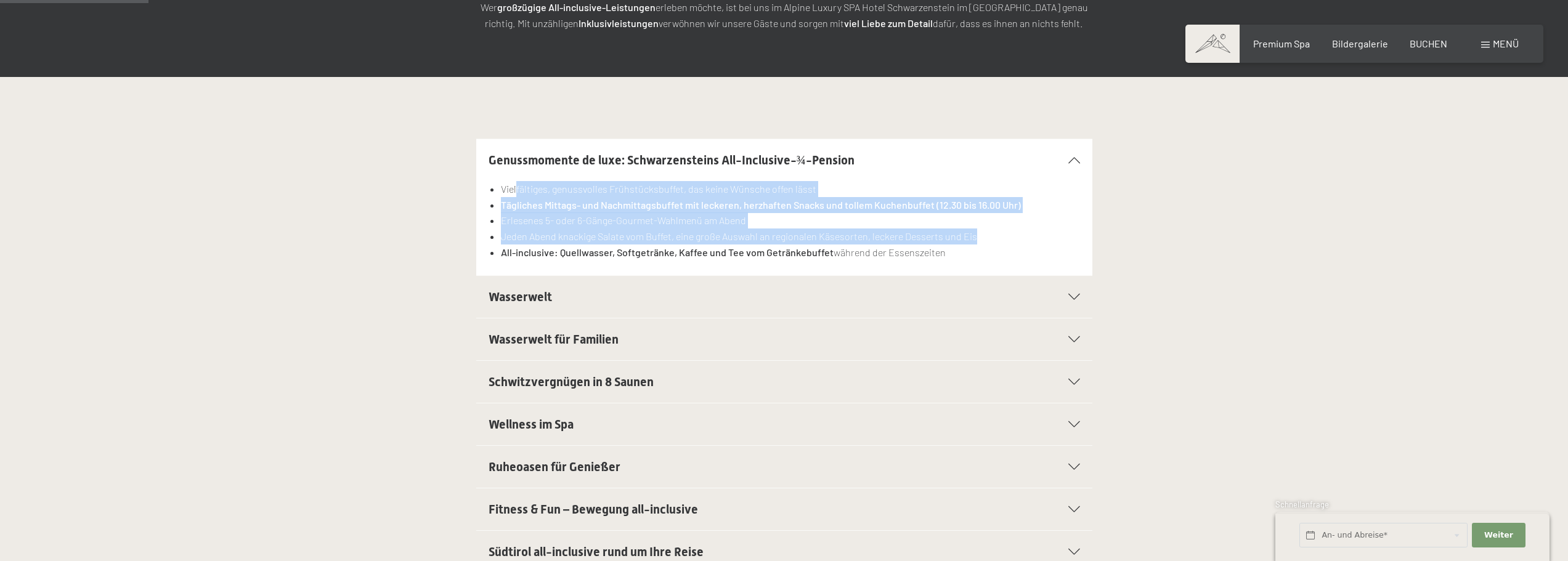
drag, startPoint x: 516, startPoint y: 184, endPoint x: 879, endPoint y: 328, distance: 390.5
click at [975, 244] on ul "Vielfältiges, genussvolles Frühstücksbuffet, das keine Wünsche offen lässt Tägl…" at bounding box center [784, 220] width 592 height 79
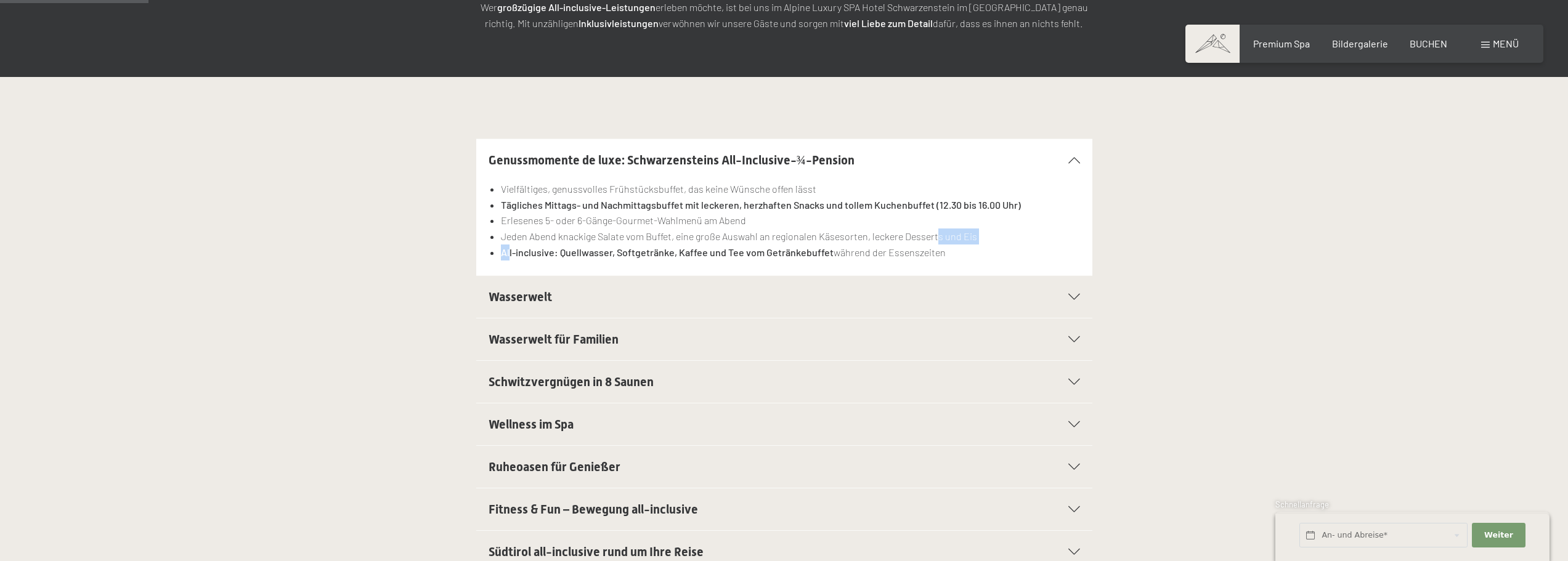
drag, startPoint x: 566, startPoint y: 246, endPoint x: 981, endPoint y: 218, distance: 415.9
click at [942, 229] on ul "Vielfältiges, genussvolles Frühstücksbuffet, das keine Wünsche offen lässt Tägl…" at bounding box center [784, 220] width 592 height 79
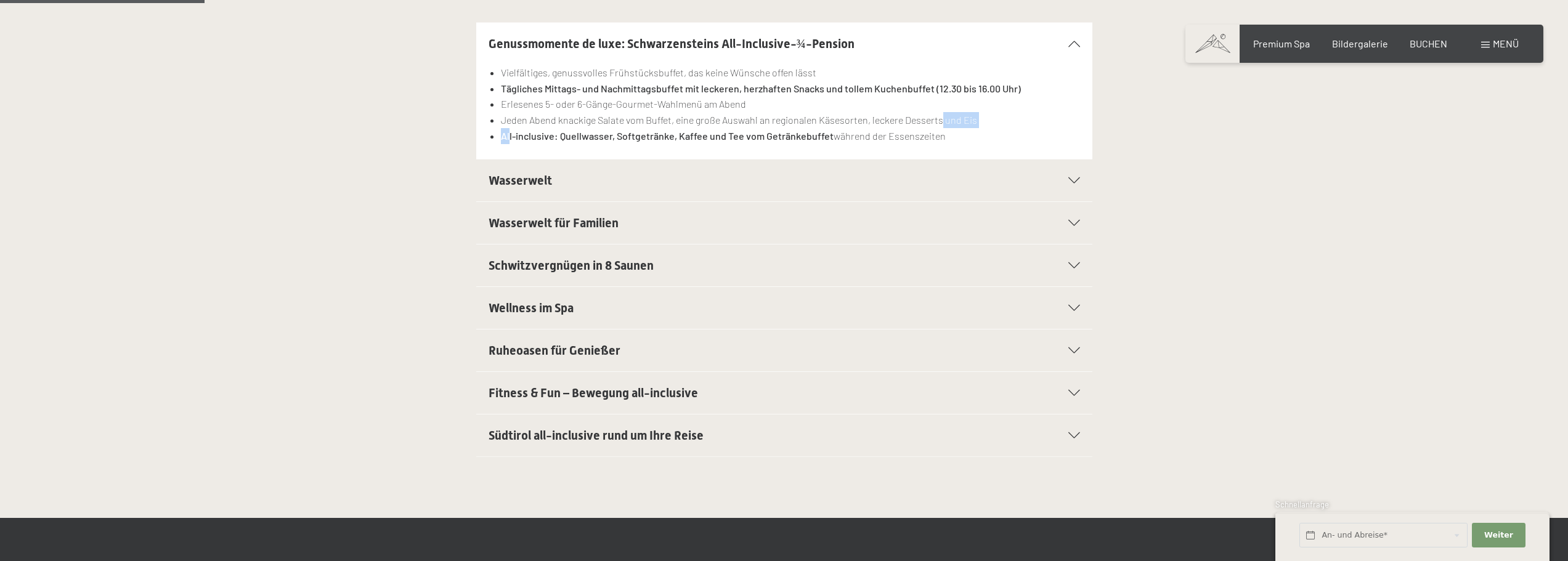
scroll to position [370, 0]
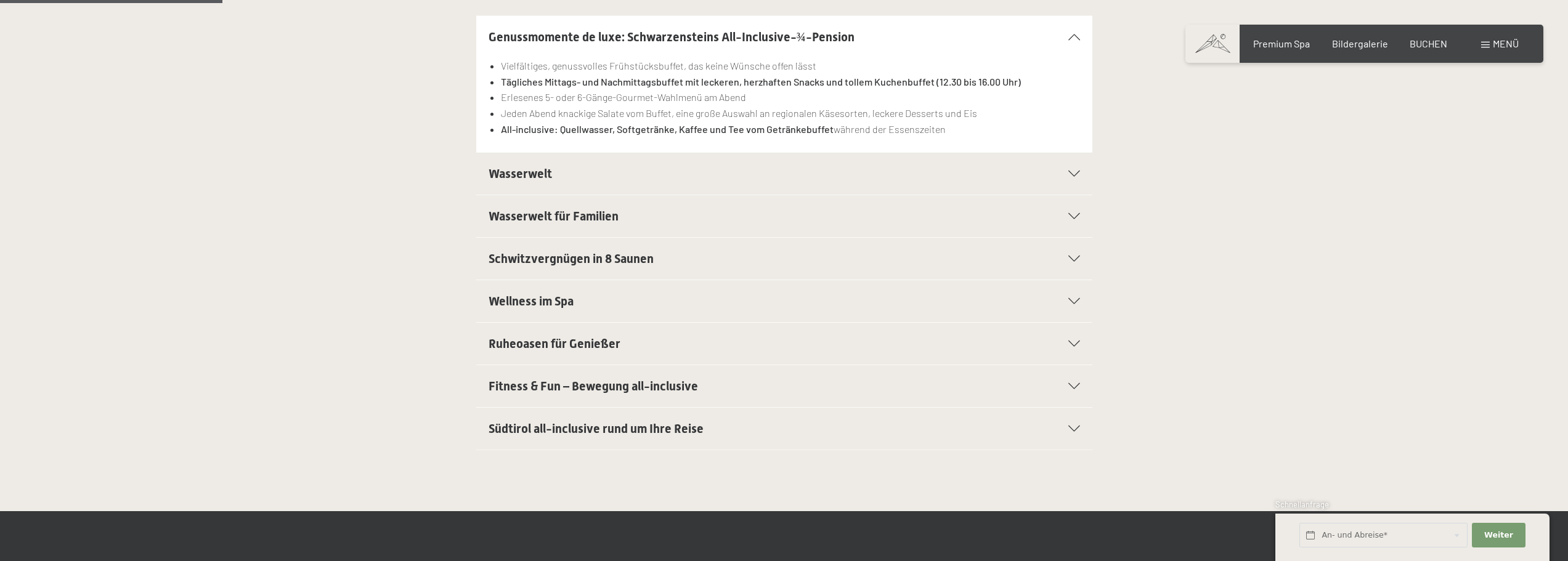
click at [1126, 128] on div "Genussmomente de luxe: Schwarzensteins All-Inclusive-¾-Pension Vielfältiges, ge…" at bounding box center [784, 84] width 841 height 137
click at [1020, 113] on li "Jeden Abend knackige Salate vom Buffet, eine große Auswahl an regionalen Käseso…" at bounding box center [790, 113] width 578 height 16
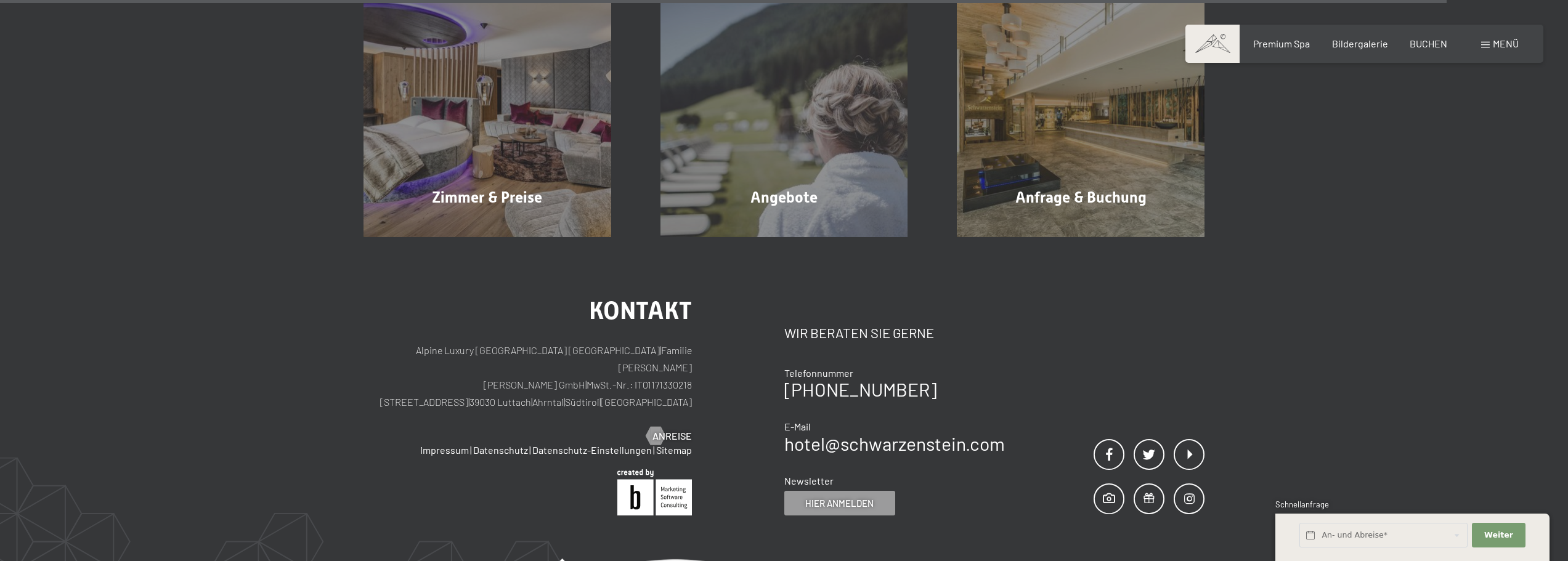
scroll to position [2464, 0]
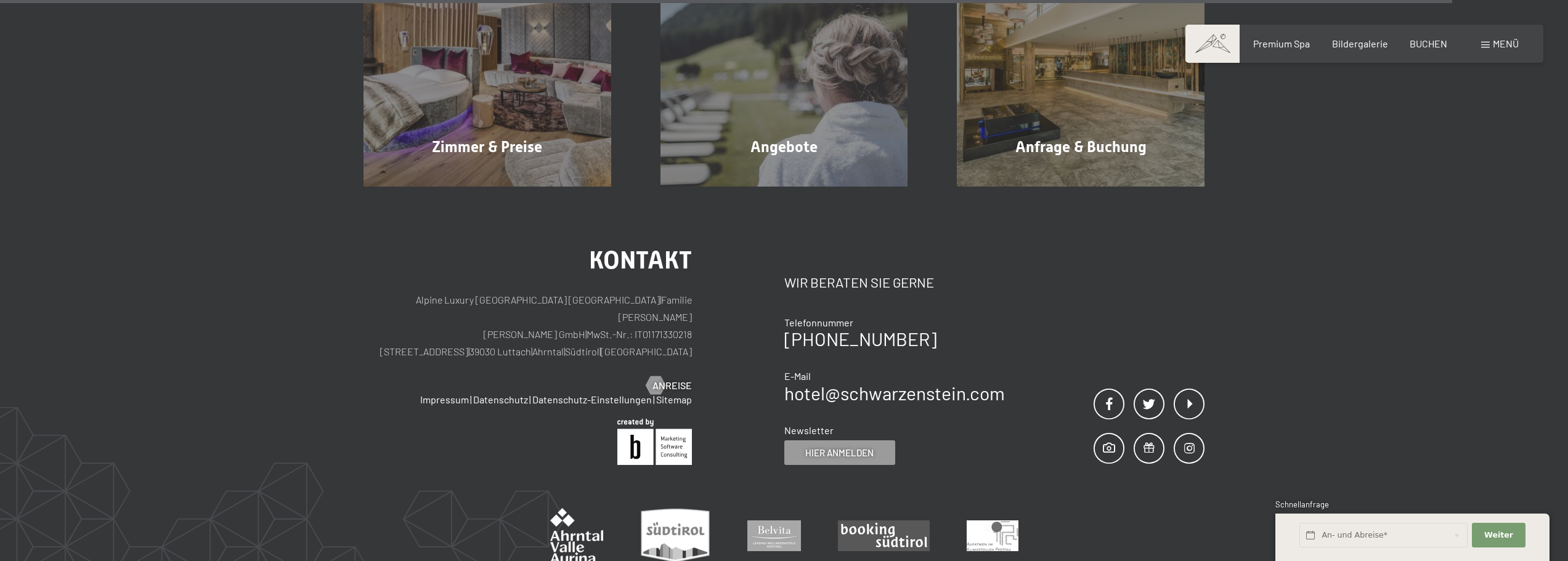
drag, startPoint x: 1299, startPoint y: 199, endPoint x: 1343, endPoint y: 200, distance: 44.0
click at [1300, 198] on div "Kontakt Alpine Luxury SPA Resort SCHWARZENSTEIN | Familie Zimmerhofer Otmar Zim…" at bounding box center [784, 421] width 1568 height 470
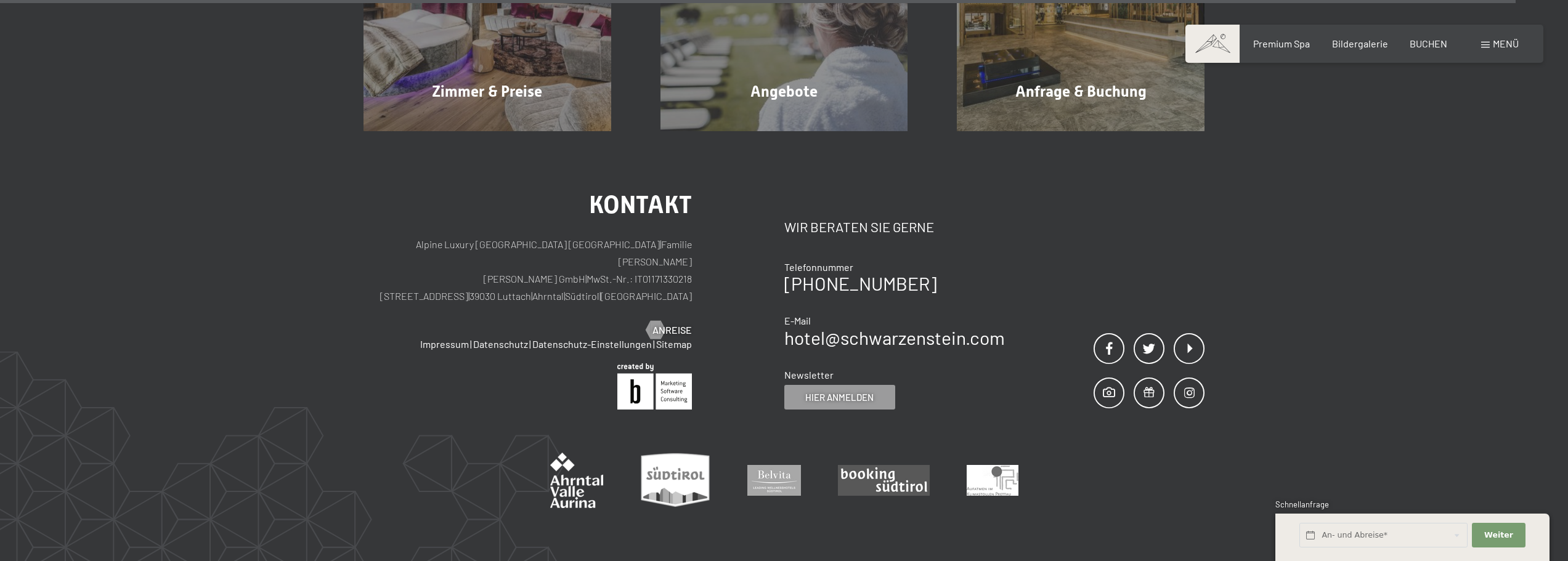
scroll to position [2354, 0]
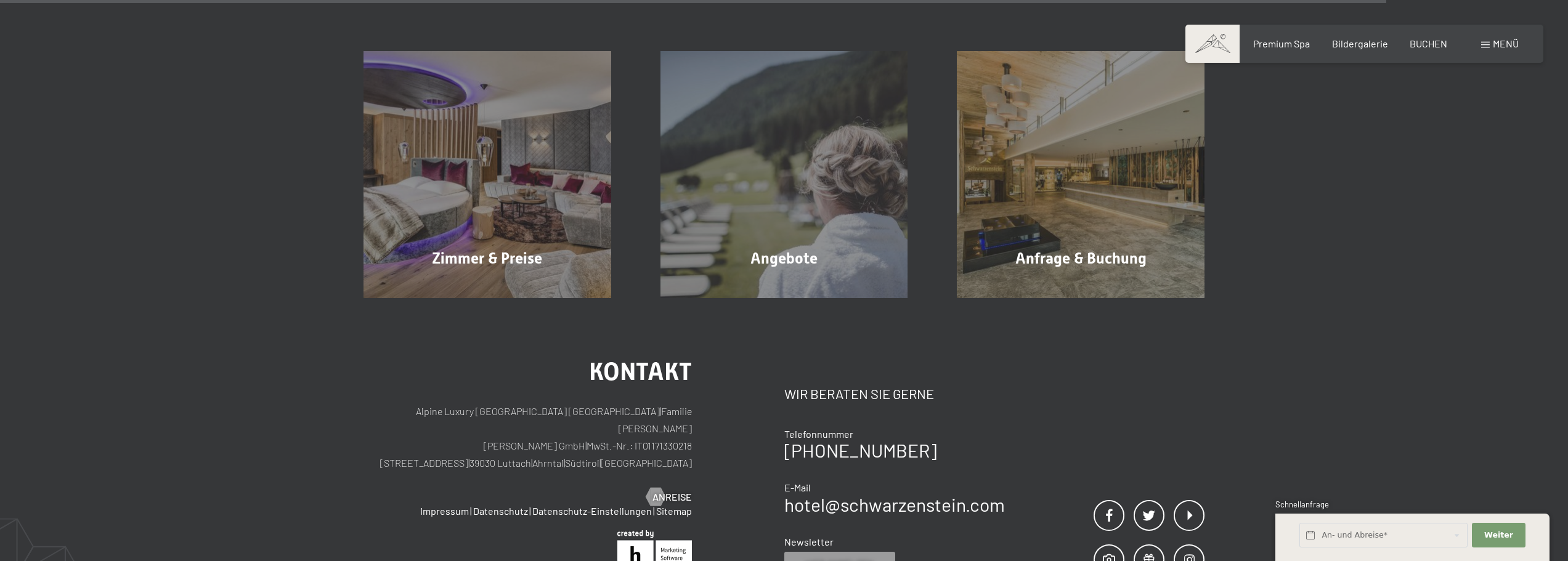
click at [1492, 43] on div "Menü" at bounding box center [1500, 43] width 38 height 13
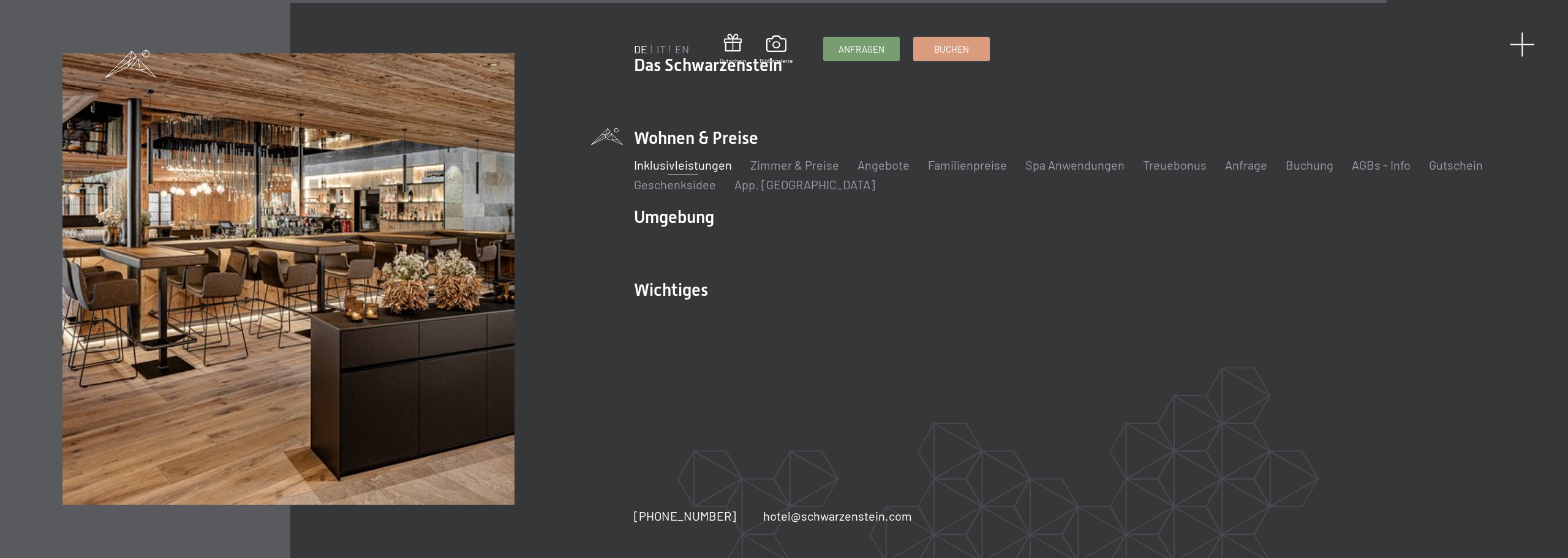
click at [1519, 45] on span at bounding box center [1522, 44] width 25 height 25
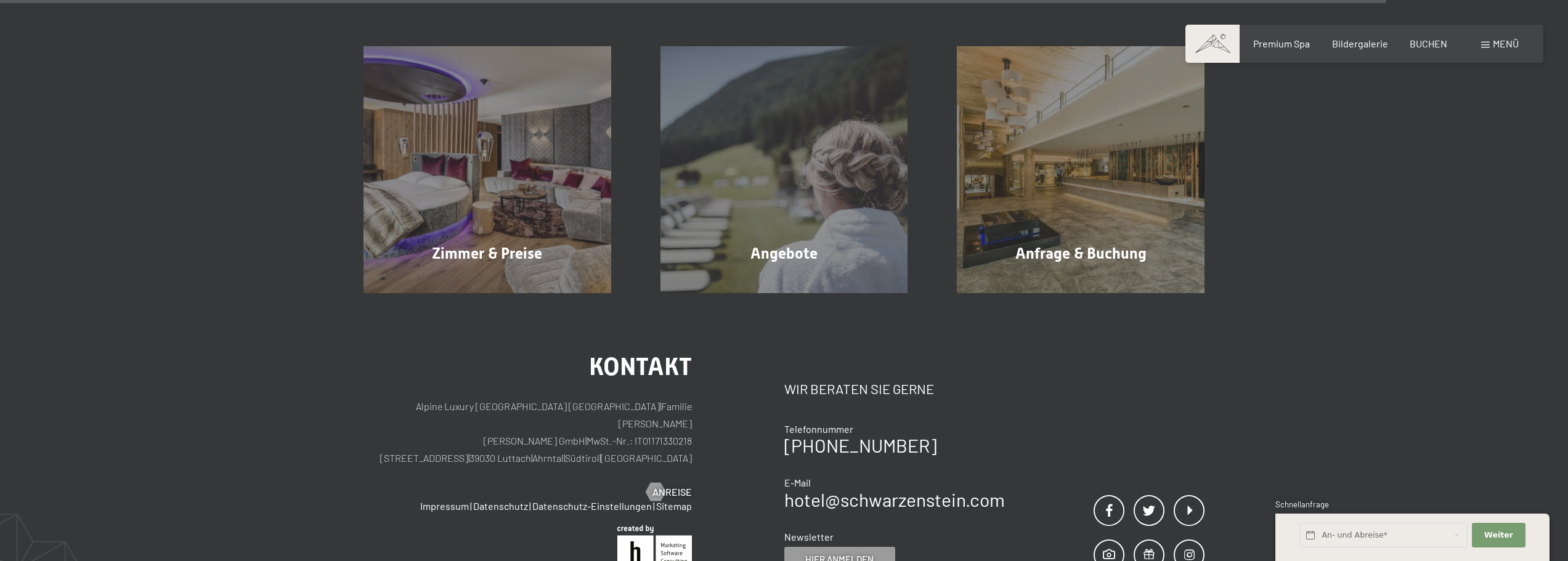
click at [1481, 49] on div "Menü" at bounding box center [1500, 43] width 38 height 13
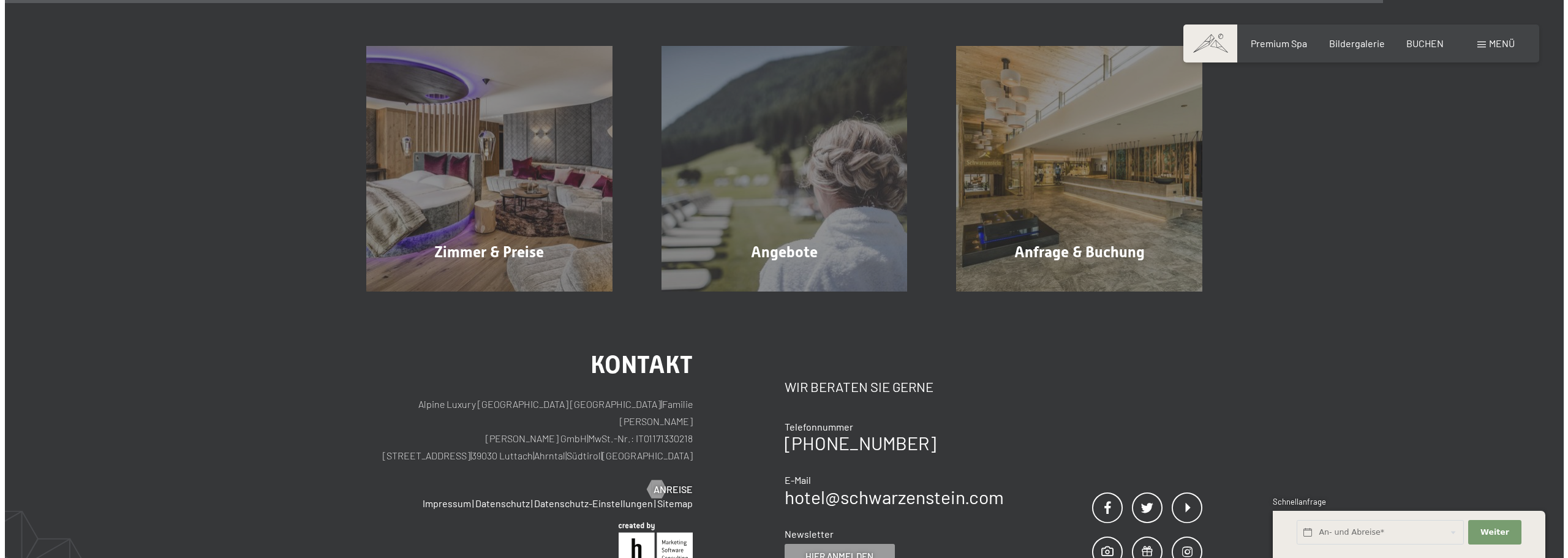
scroll to position [2351, 0]
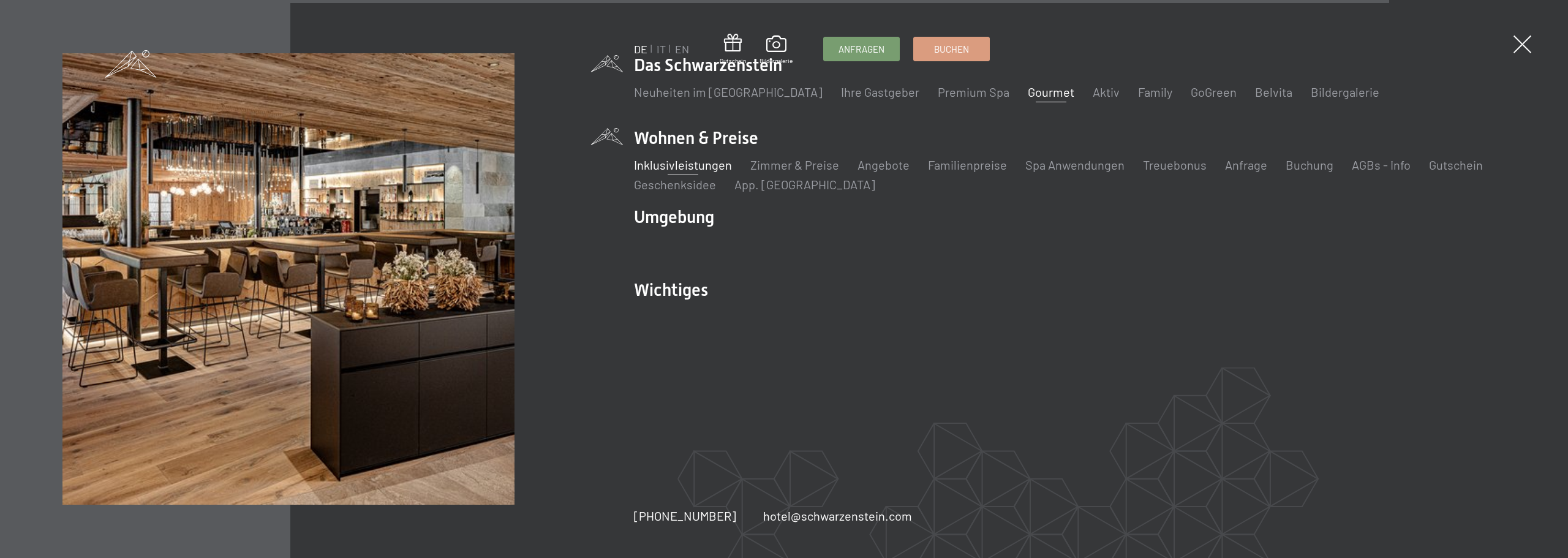
click at [1028, 96] on link "Gourmet" at bounding box center [1051, 92] width 46 height 15
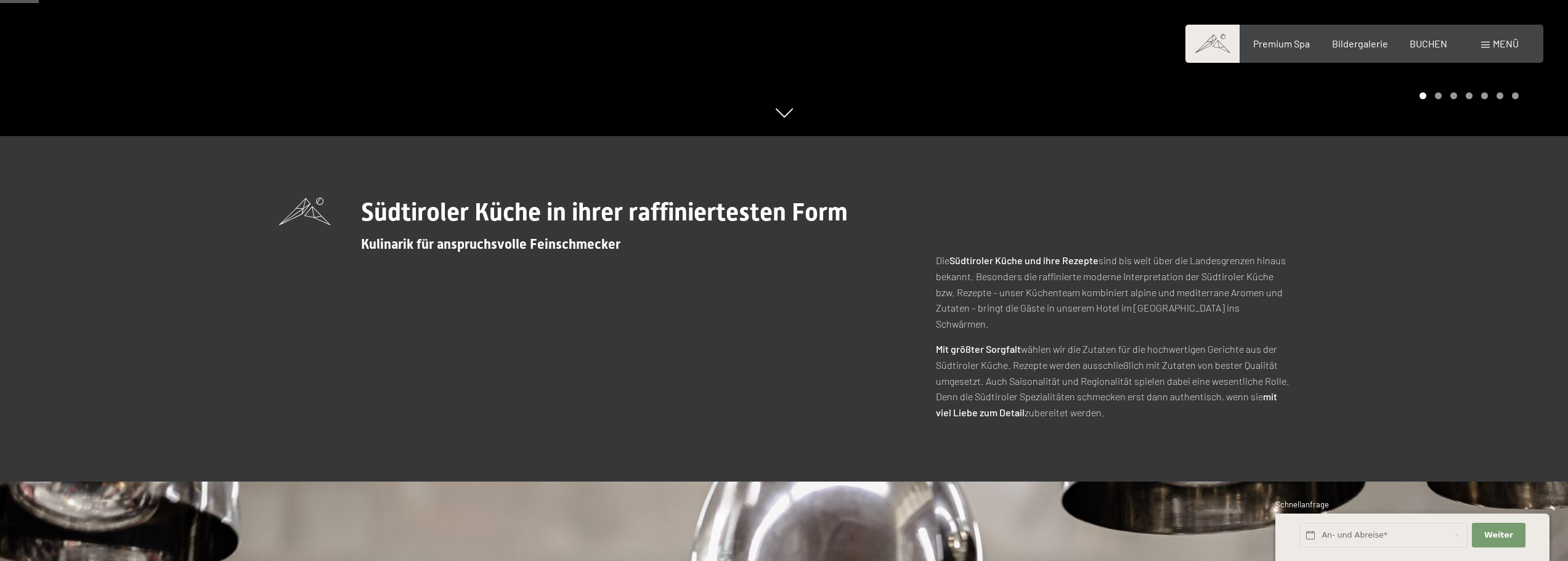
scroll to position [493, 0]
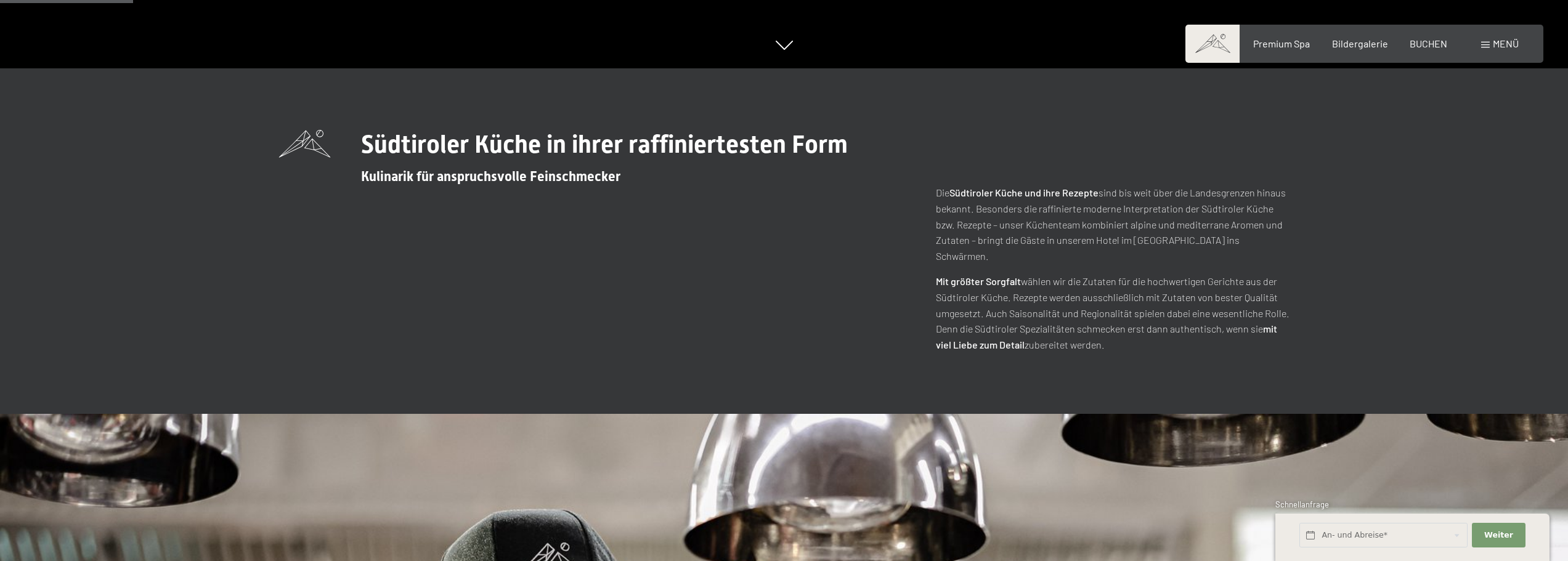
click at [1388, 215] on div "Südtiroler Küche in ihrer raffiniertesten Form Kulinarik für anspruchsvolle Fei…" at bounding box center [784, 241] width 1568 height 345
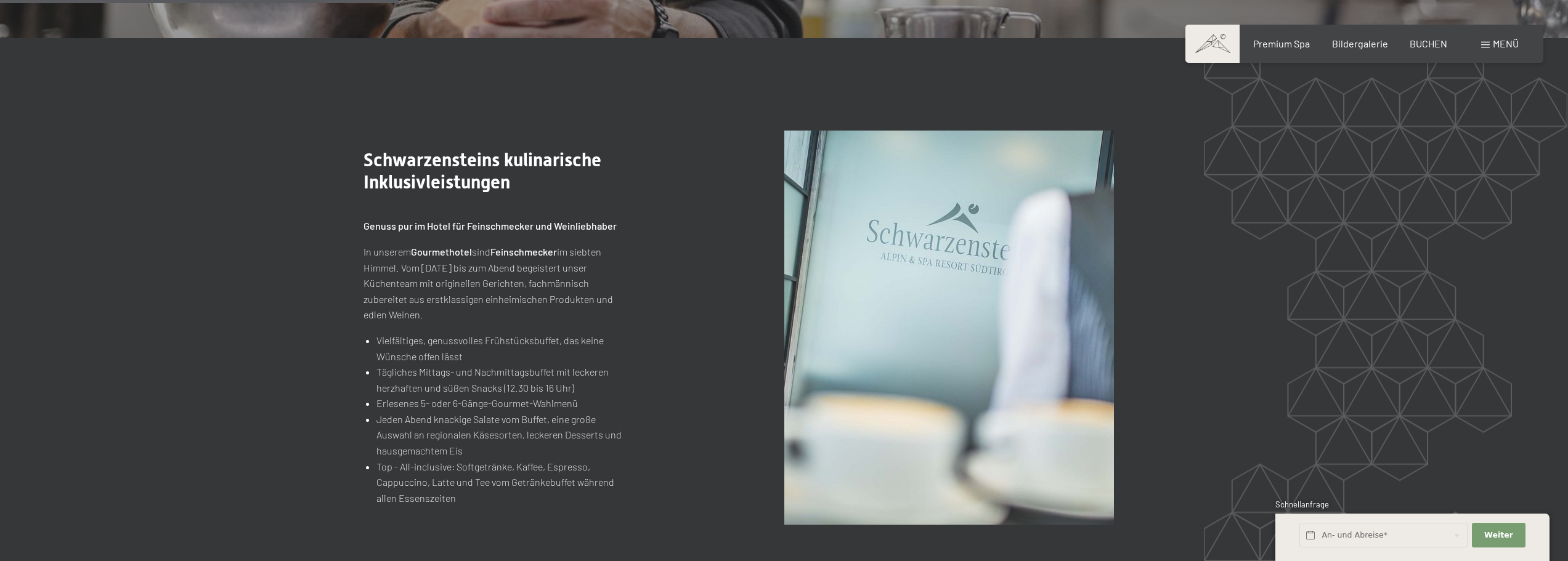
scroll to position [1602, 0]
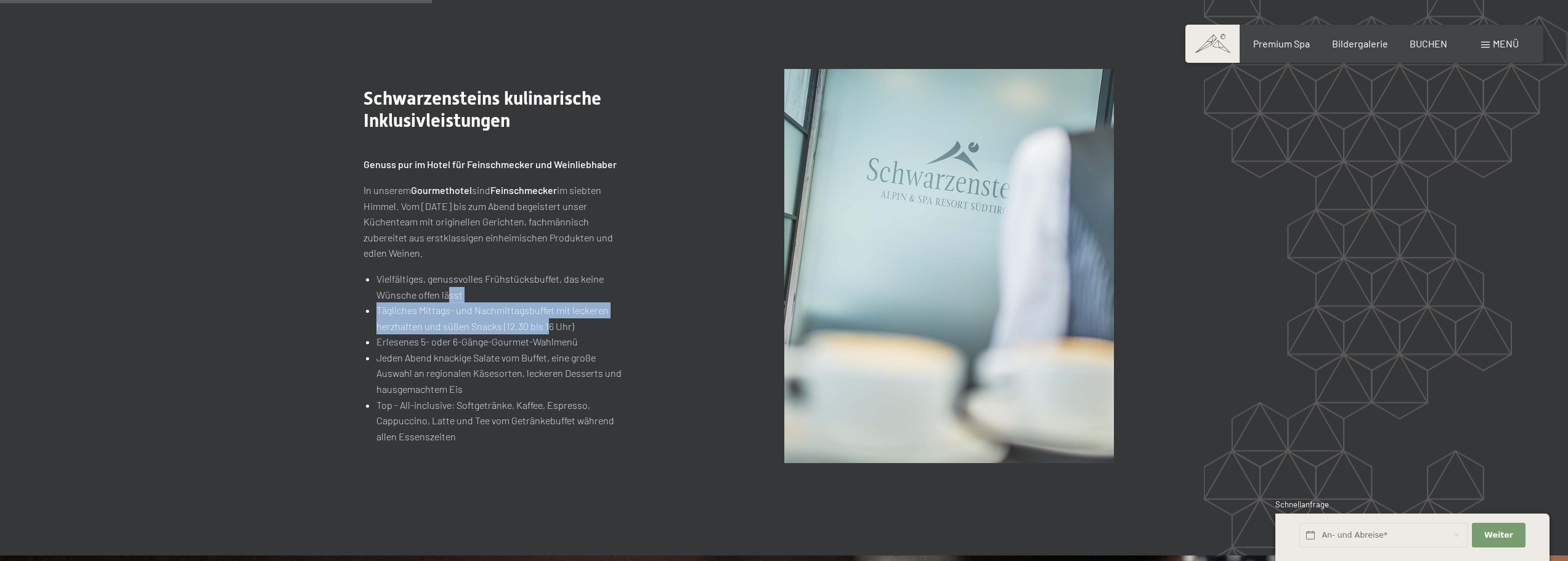
drag, startPoint x: 451, startPoint y: 274, endPoint x: 553, endPoint y: 314, distance: 109.6
click at [547, 313] on ul "Vielfältiges, genussvolles Frühstücksbuffet, das keine Wünsche offen lässt Tägl…" at bounding box center [493, 358] width 259 height 174
click at [1216, 245] on section ".st0{fill:none;stroke:#FFFFFF;stroke-width:2;stroke-linecap:round;stroke-miterl…" at bounding box center [784, 266] width 1568 height 579
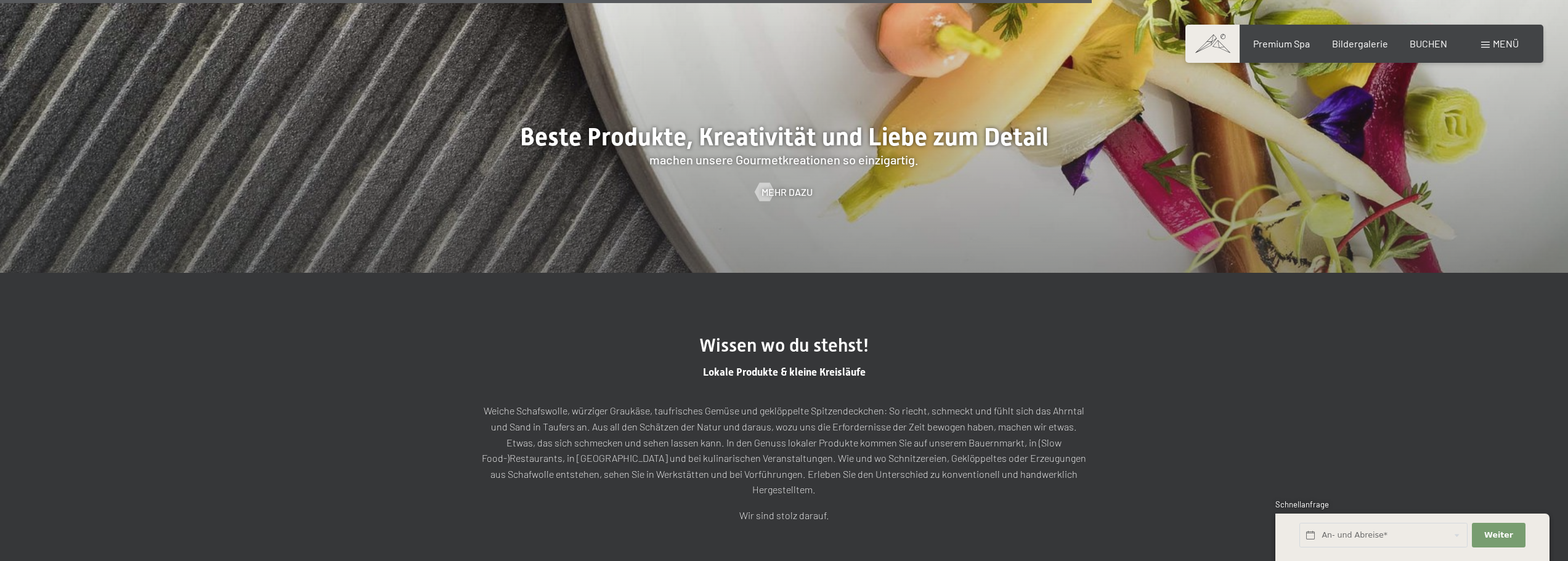
scroll to position [3626, 0]
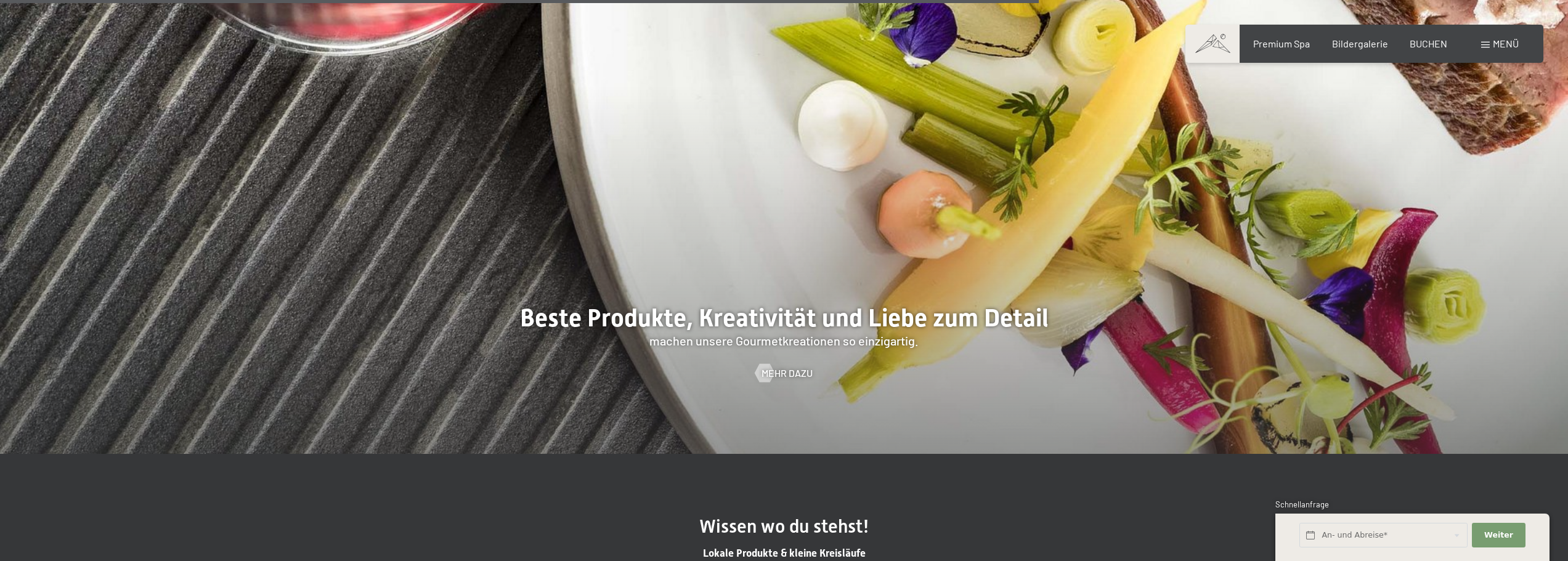
drag, startPoint x: 1511, startPoint y: 38, endPoint x: 1446, endPoint y: 82, distance: 78.5
click at [1511, 38] on span "Menü" at bounding box center [1506, 43] width 26 height 12
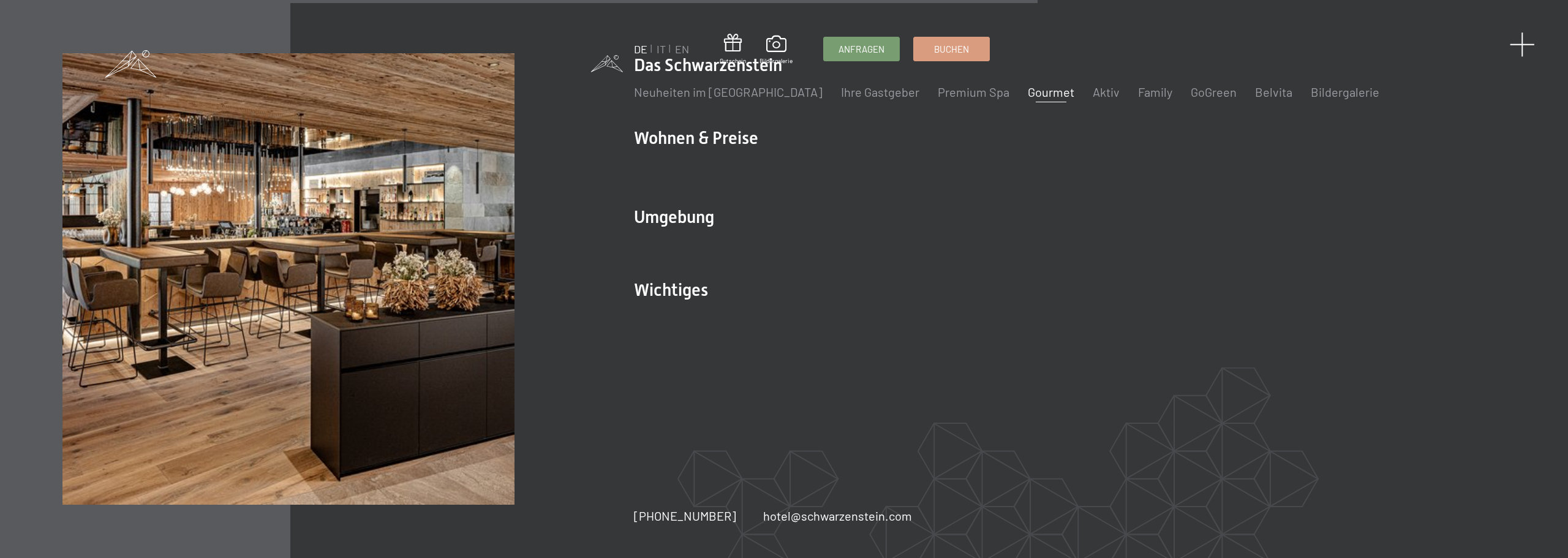
click at [1524, 42] on span at bounding box center [1522, 44] width 25 height 25
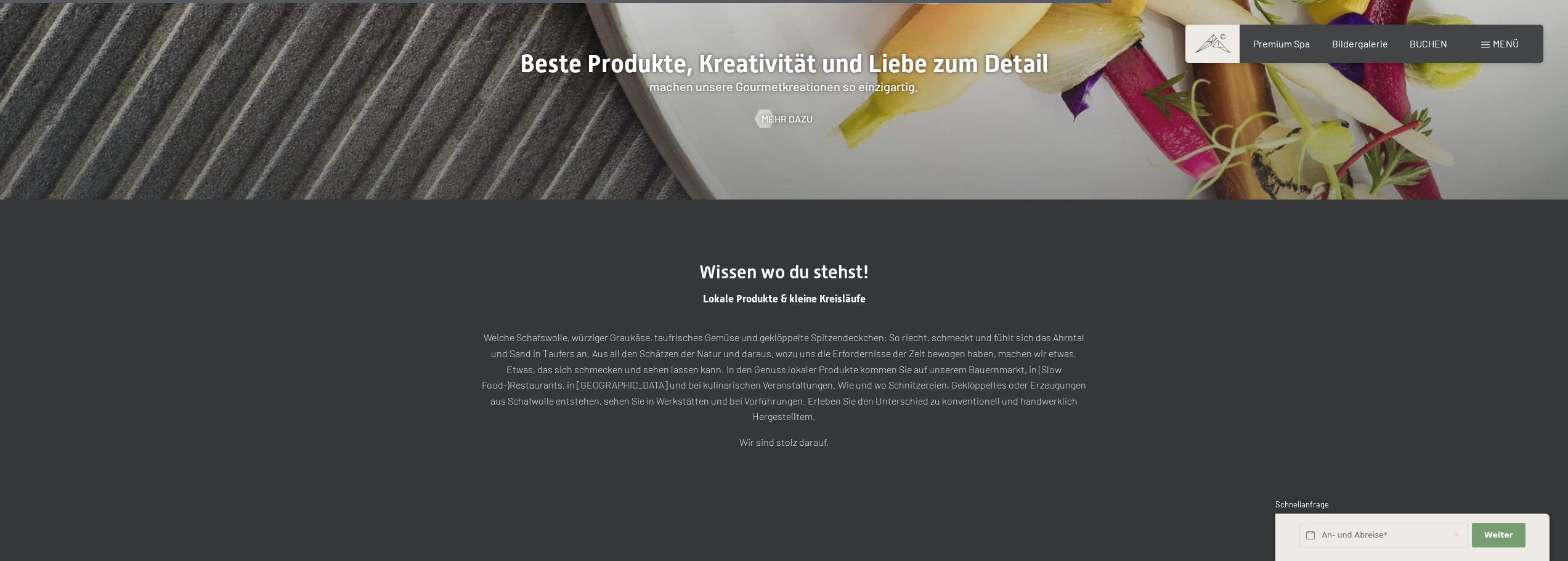
click at [1194, 278] on section "Wissen wo du stehst! Lokale Produkte & kleine Kreisläufe Weiche Schafswolle, wü…" at bounding box center [784, 356] width 1568 height 313
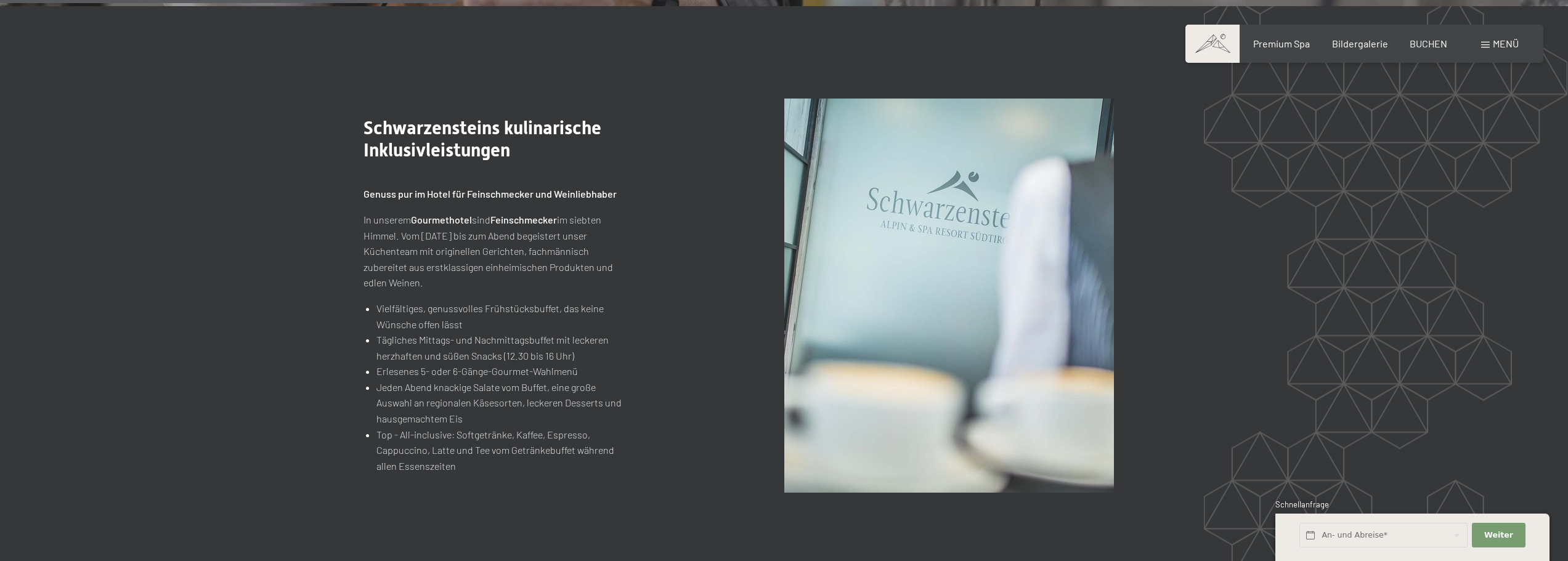
scroll to position [1592, 0]
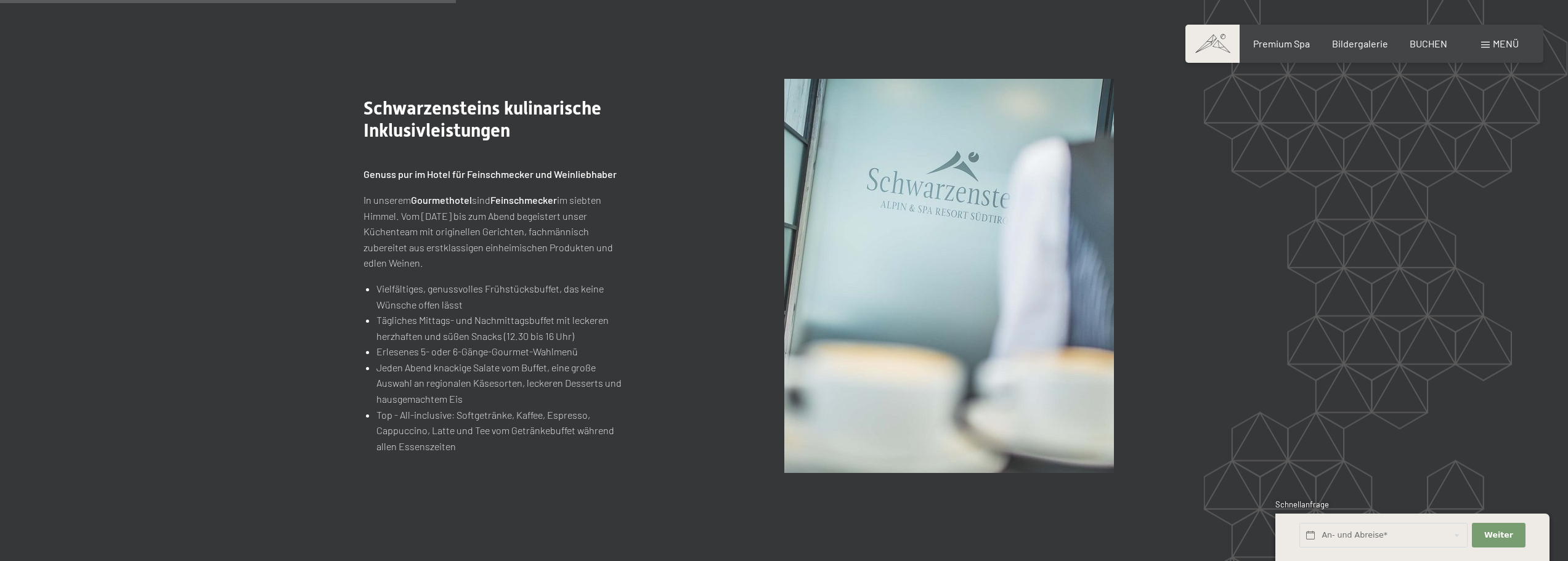
click at [1223, 216] on section ".st0{fill:none;stroke:#FFFFFF;stroke-width:2;stroke-linecap:round;stroke-miterl…" at bounding box center [784, 276] width 1568 height 579
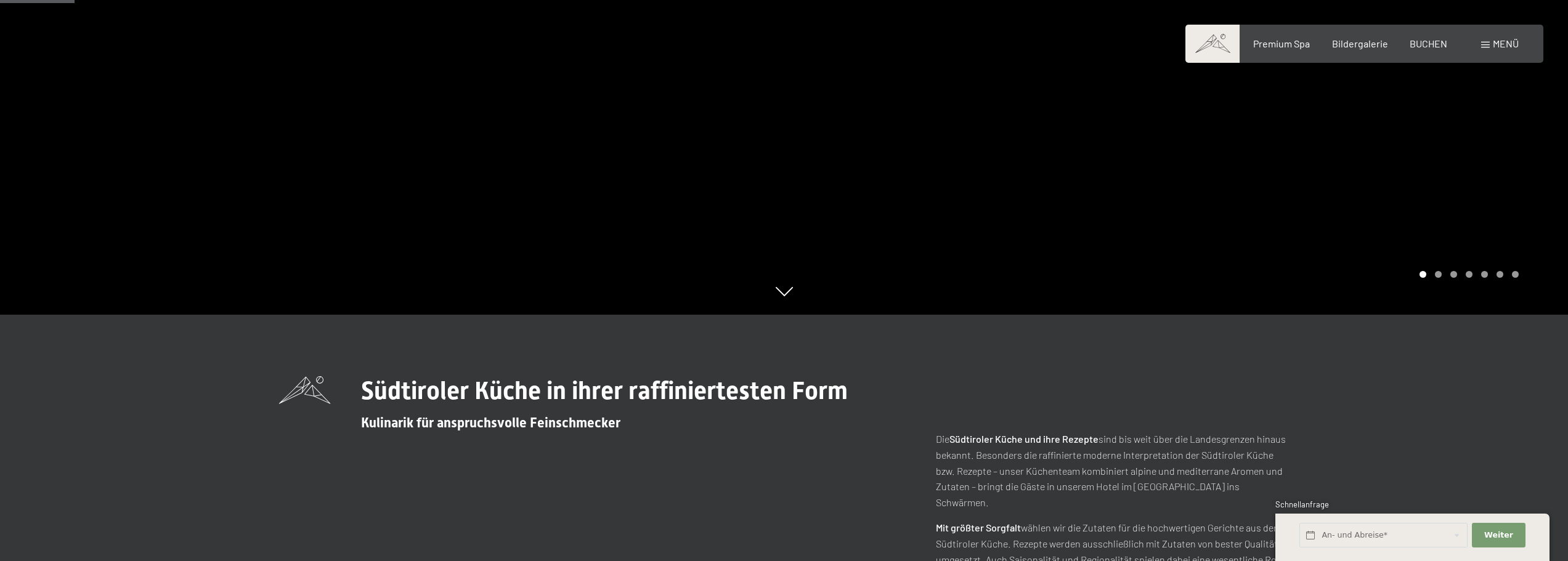
scroll to position [308, 0]
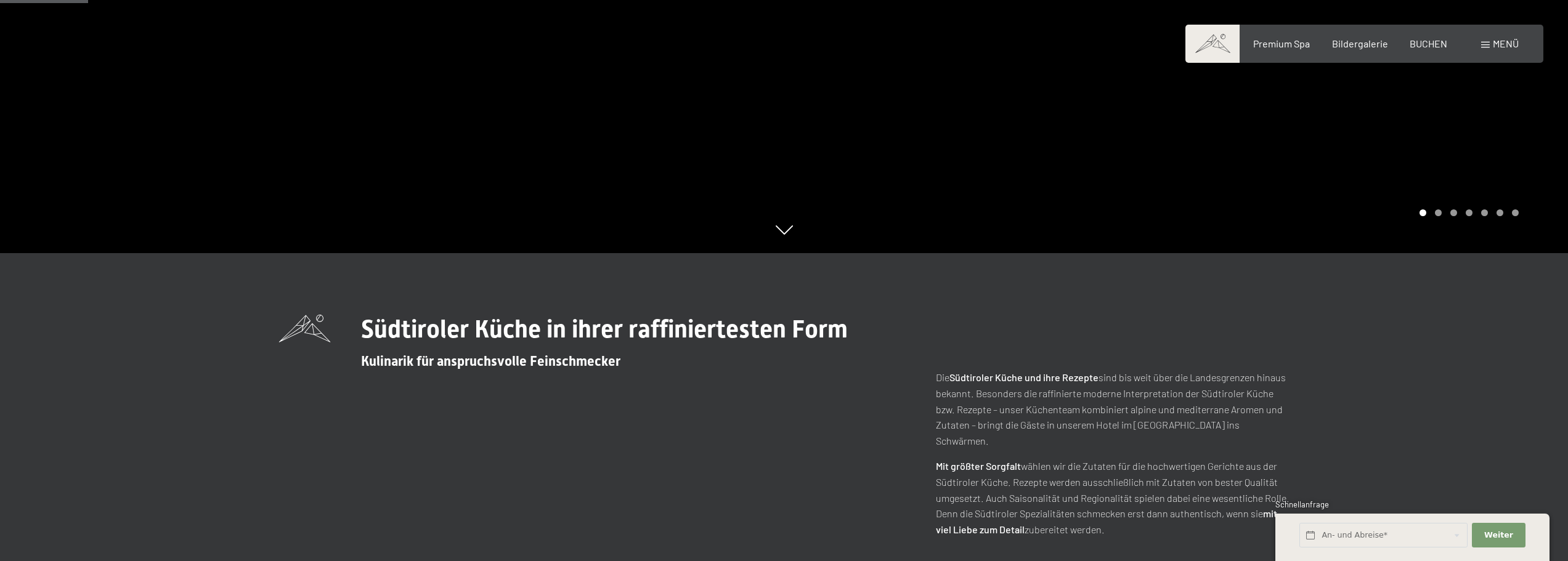
click at [1315, 328] on div "Südtiroler Küche in ihrer raffiniertesten Form Kulinarik für anspruchsvolle Fei…" at bounding box center [784, 426] width 1103 height 223
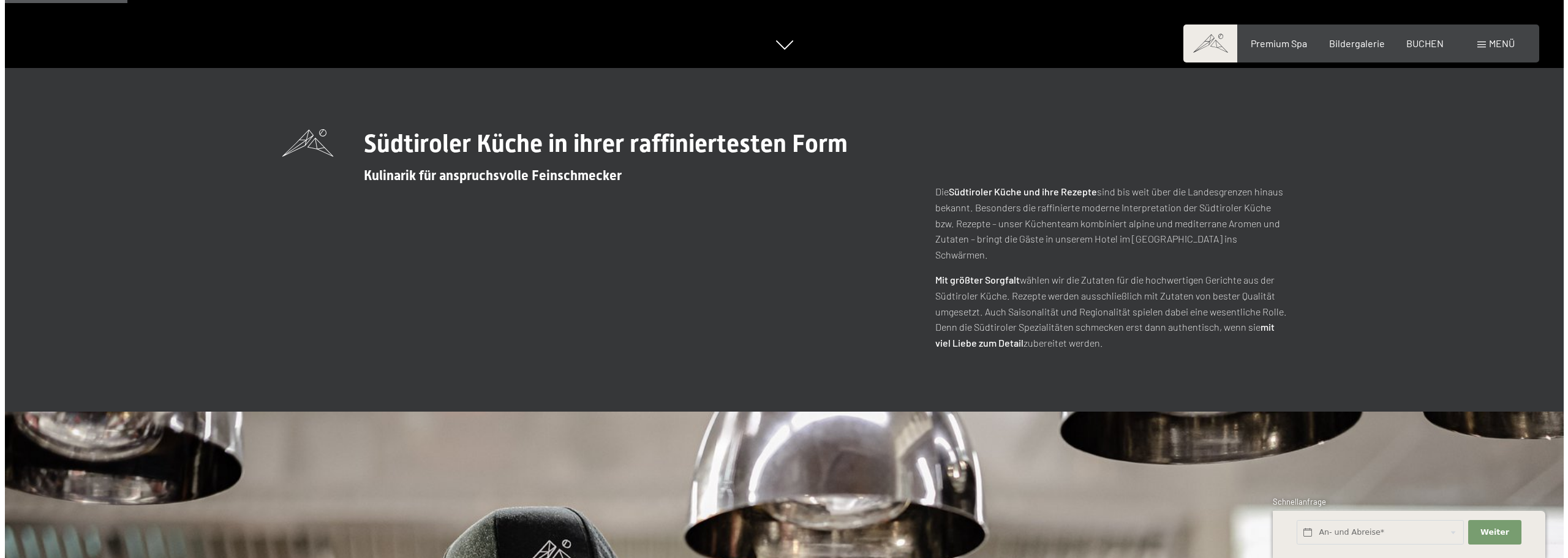
scroll to position [184, 0]
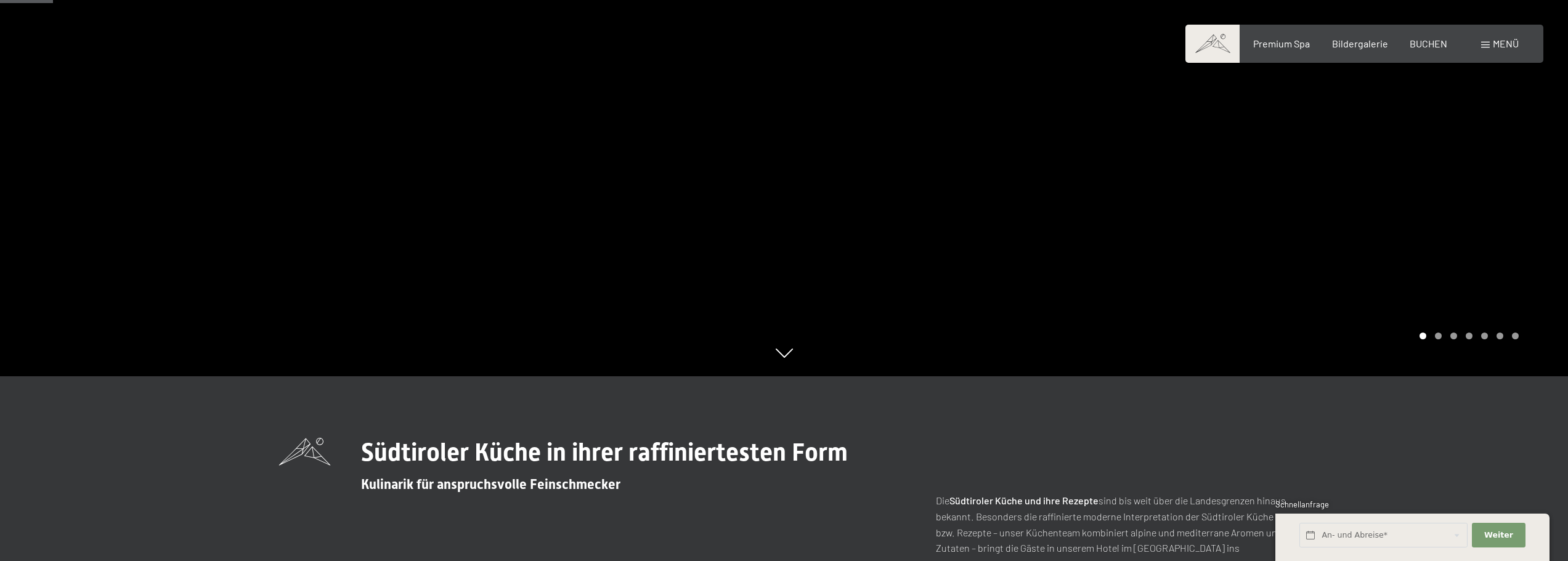
click at [1493, 44] on span "Menü" at bounding box center [1506, 43] width 26 height 12
